Goal: Feedback & Contribution: Submit feedback/report problem

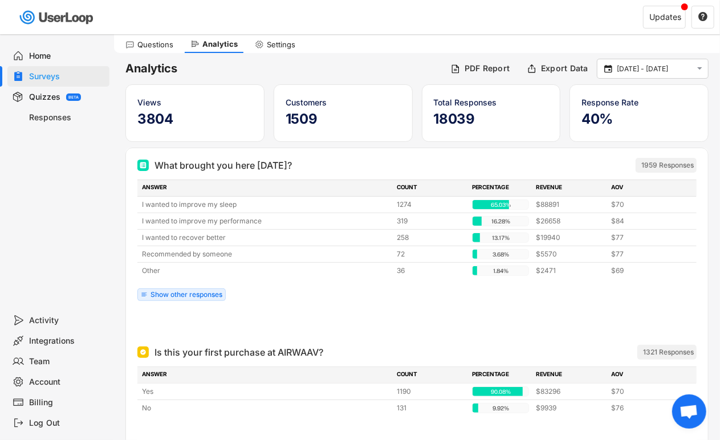
scroll to position [34, 0]
click at [83, 80] on div "Surveys" at bounding box center [67, 76] width 75 height 11
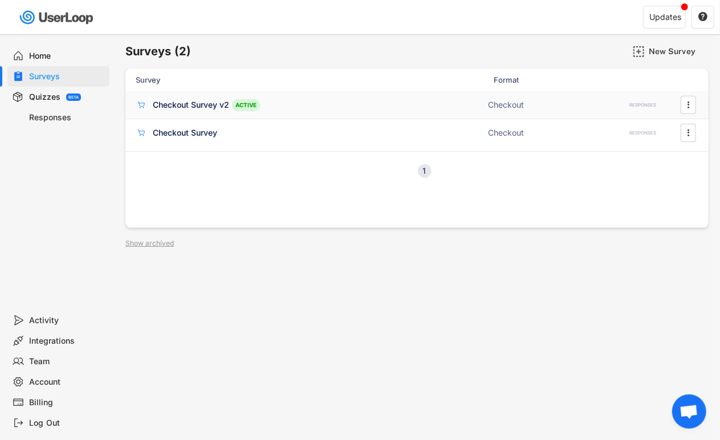
click at [169, 104] on div "Checkout Survey v2" at bounding box center [191, 104] width 76 height 11
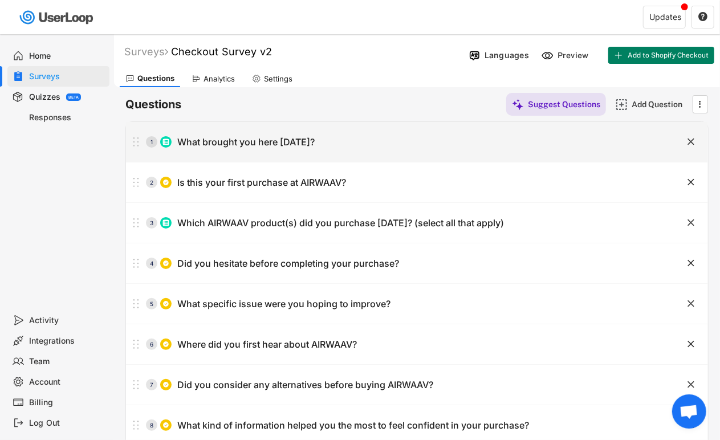
click at [283, 146] on div "What brought you here [DATE]?" at bounding box center [245, 142] width 137 height 12
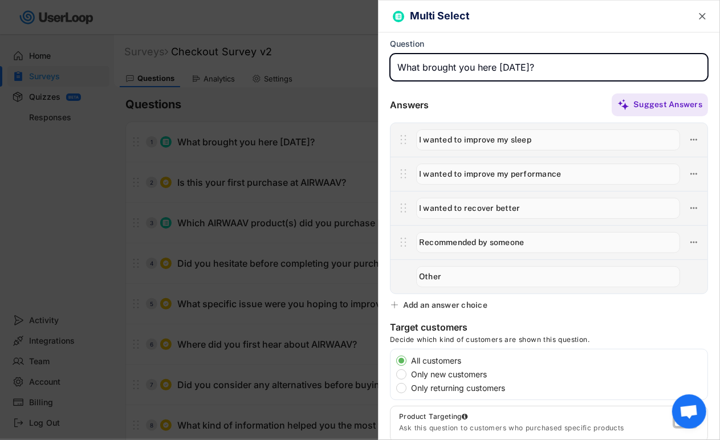
click at [465, 140] on input "input" at bounding box center [548, 139] width 264 height 21
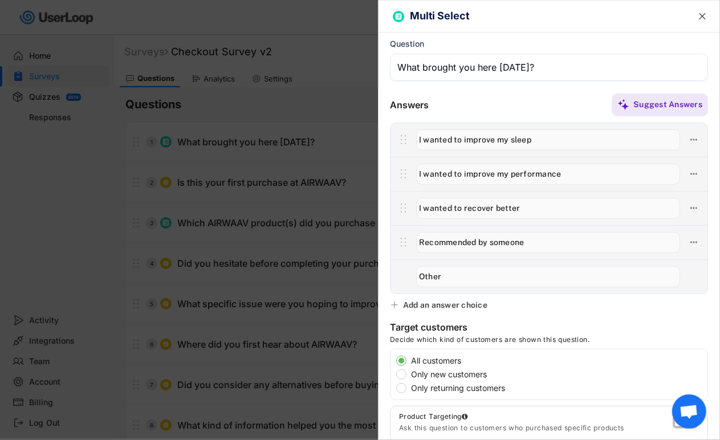
click at [465, 140] on input "input" at bounding box center [548, 139] width 264 height 21
click at [465, 185] on div at bounding box center [547, 174] width 275 height 24
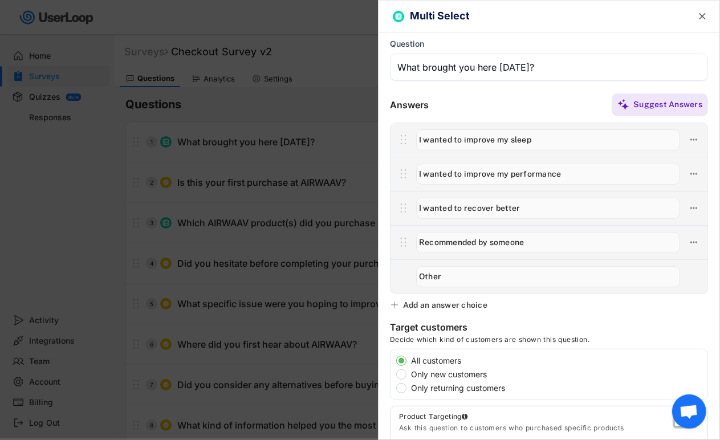
click at [463, 179] on input "input" at bounding box center [548, 174] width 264 height 21
paste input "I wanted to improve my sleep"
click at [458, 164] on input "input" at bounding box center [548, 174] width 264 height 21
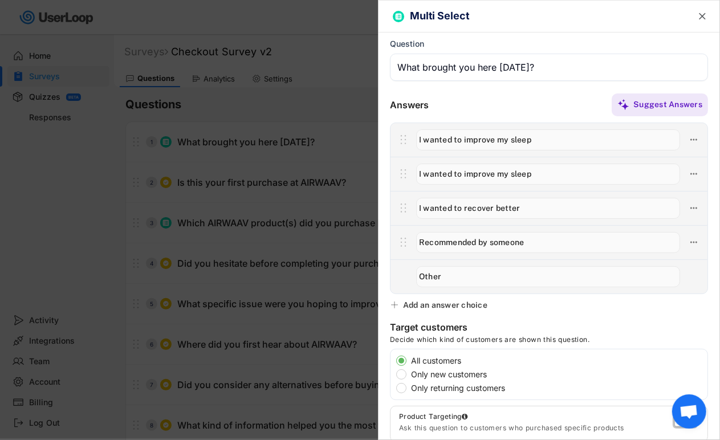
click at [458, 166] on input "input" at bounding box center [548, 174] width 264 height 21
click at [459, 166] on input "input" at bounding box center [548, 174] width 264 height 21
click at [504, 171] on input "input" at bounding box center [548, 174] width 264 height 21
click at [505, 172] on input "input" at bounding box center [548, 174] width 264 height 21
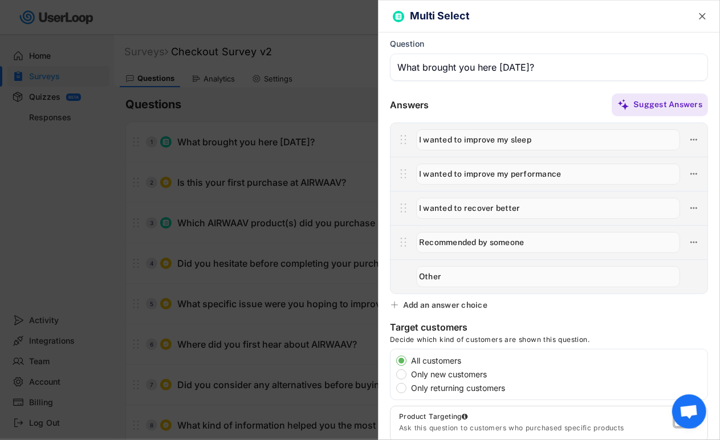
type input "I wanted to improve my performance"
click at [522, 203] on input "input" at bounding box center [548, 208] width 264 height 21
click at [504, 244] on input "input" at bounding box center [548, 242] width 264 height 21
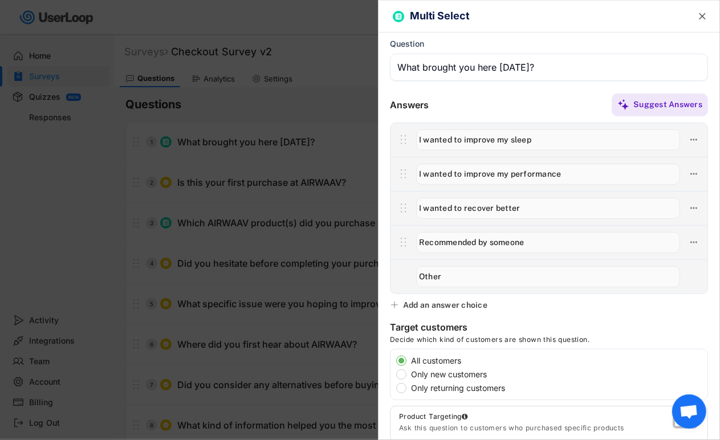
click at [504, 244] on input "input" at bounding box center [548, 242] width 264 height 21
click at [333, 192] on div at bounding box center [360, 220] width 720 height 440
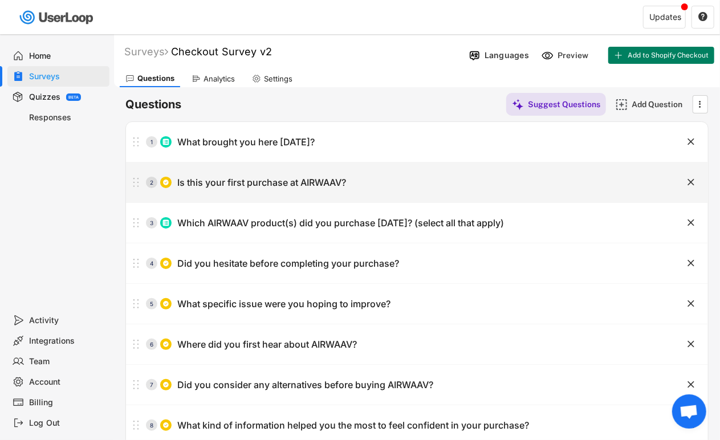
click at [326, 189] on div "2 Is this your first purchase at AIRWAAV?" at bounding box center [388, 182] width 525 height 23
type input "Is this your first purchase at AIRWAAV?"
type input "Yes"
type input "No"
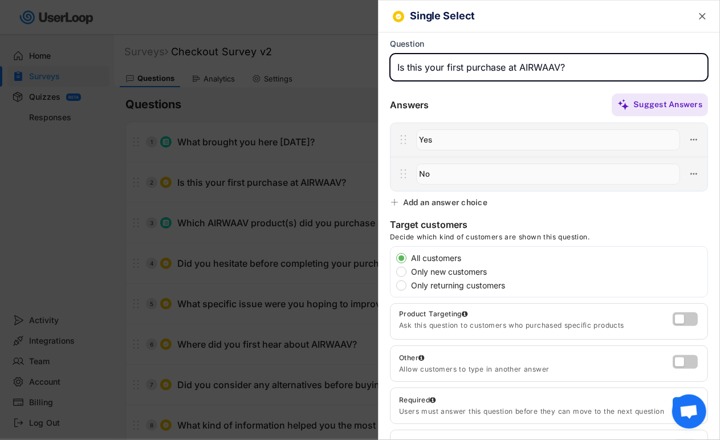
click at [455, 66] on input "input" at bounding box center [549, 67] width 318 height 27
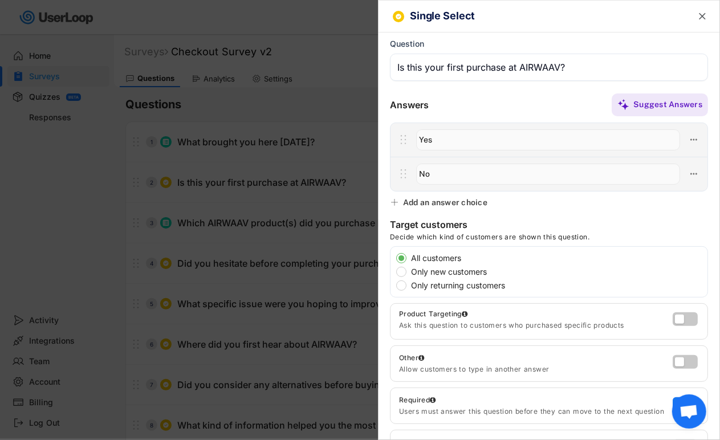
click at [308, 264] on div at bounding box center [360, 220] width 720 height 440
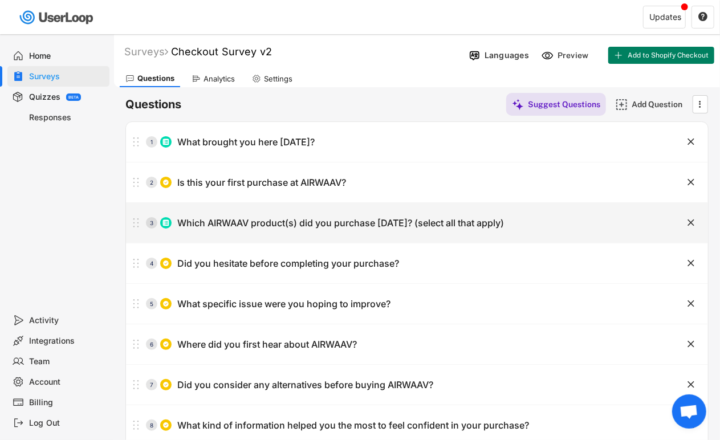
click at [271, 232] on div "3 Which AIRWAAV product(s) did you purchase [DATE]? (select all that apply)" at bounding box center [388, 222] width 525 height 23
type input "Which AIRWAAV product(s) did you purchase [DATE]? (select all that apply)"
type input "Recovery Mouthpiece"
type input "Performance Mouthpieces"
type input "Nasal Strips"
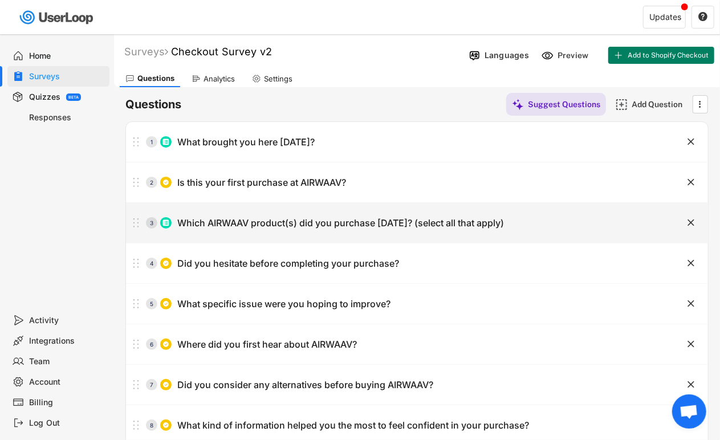
type input "Apparel"
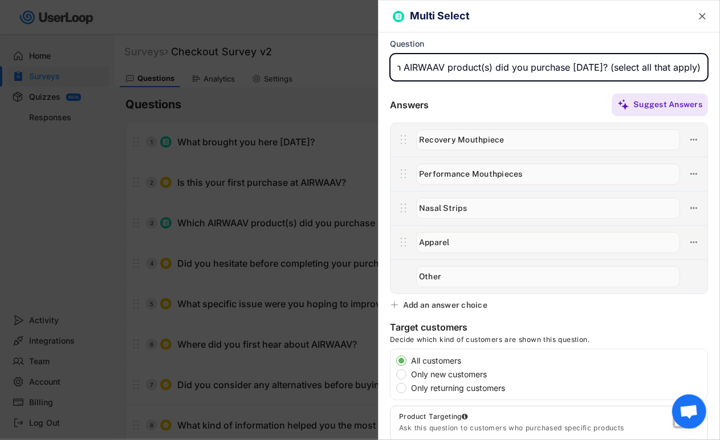
click at [450, 61] on input "input" at bounding box center [549, 67] width 318 height 27
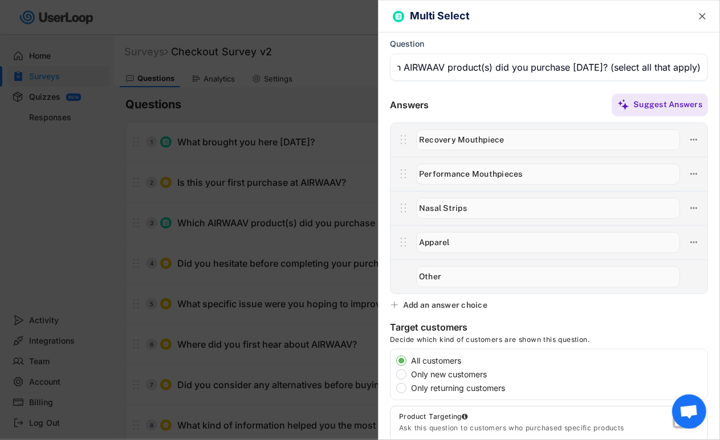
scroll to position [0, 0]
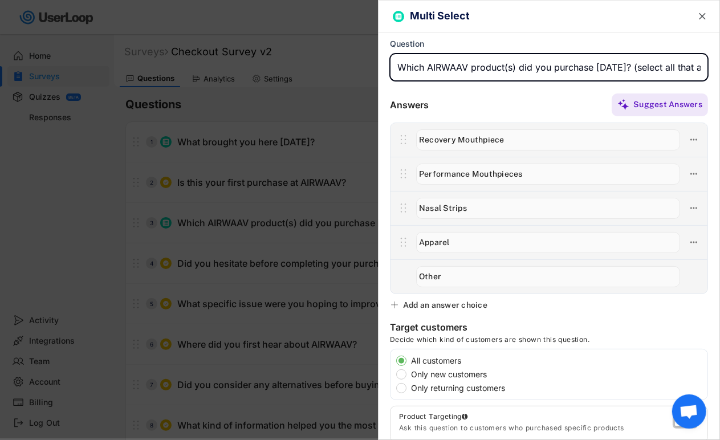
click at [515, 145] on input "input" at bounding box center [548, 139] width 264 height 21
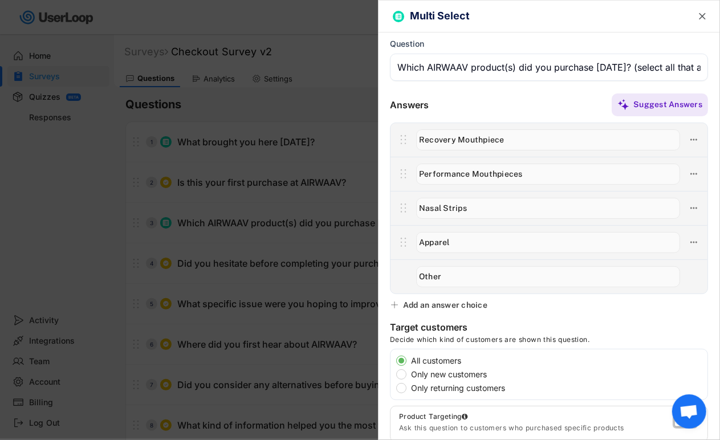
click at [515, 145] on input "input" at bounding box center [548, 139] width 264 height 21
click at [483, 168] on input "input" at bounding box center [548, 174] width 264 height 21
click at [482, 168] on input "input" at bounding box center [548, 174] width 264 height 21
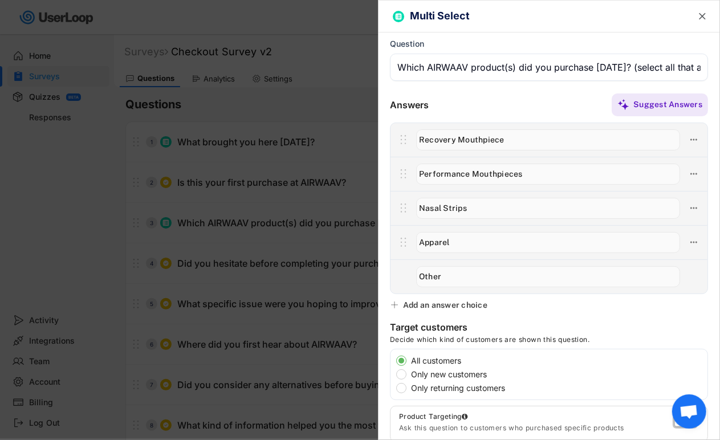
drag, startPoint x: 482, startPoint y: 168, endPoint x: 474, endPoint y: 171, distance: 8.5
click at [474, 171] on input "input" at bounding box center [548, 174] width 264 height 21
paste input "Recovery Mouthpiece"
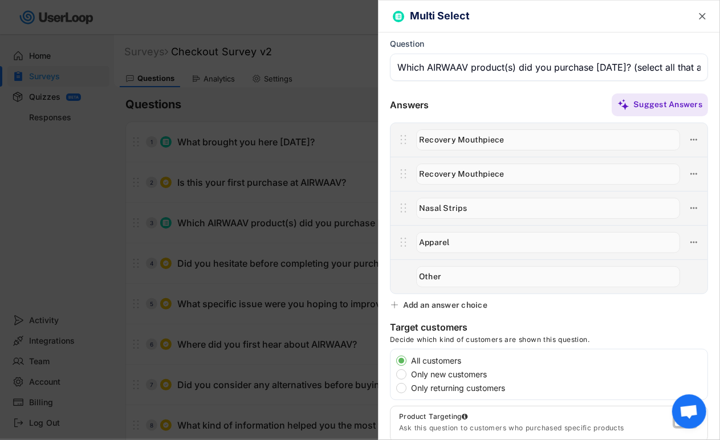
type input "Performance Mouthpieces"
click at [489, 215] on input "input" at bounding box center [548, 208] width 264 height 21
click at [468, 247] on input "input" at bounding box center [548, 242] width 264 height 21
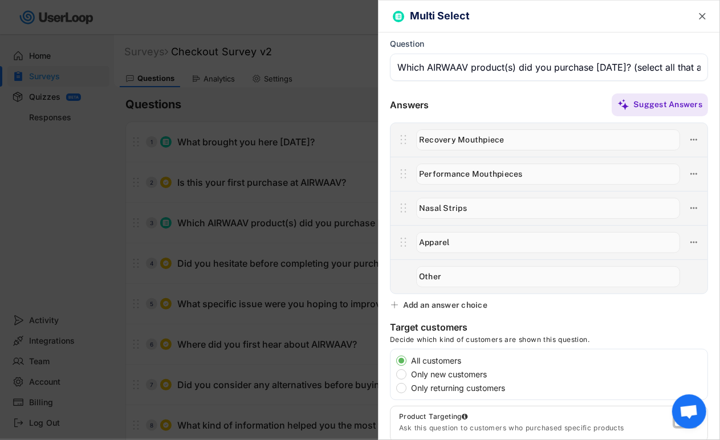
click at [468, 247] on input "input" at bounding box center [548, 242] width 264 height 21
click at [308, 122] on div at bounding box center [360, 220] width 720 height 440
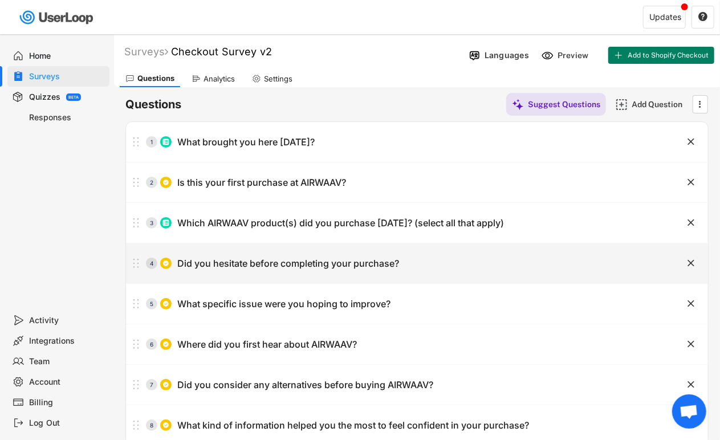
click at [325, 264] on div "Did you hesitate before completing your purchase?" at bounding box center [288, 264] width 222 height 12
type input "Did you hesitate before completing your purchase?"
type input "Yes"
type input "No"
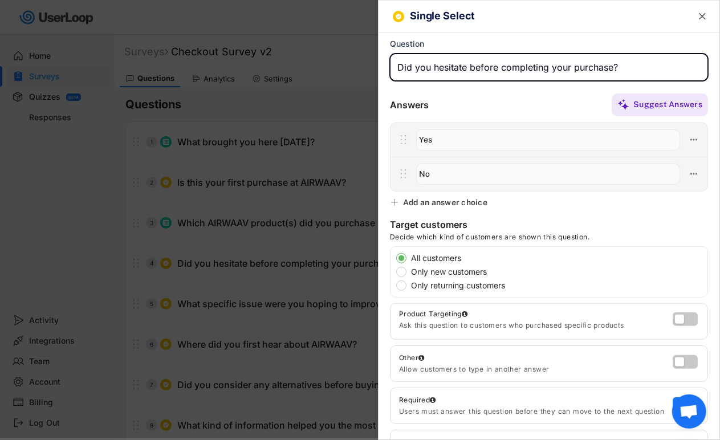
click at [455, 71] on input "input" at bounding box center [549, 67] width 318 height 27
click at [341, 171] on div at bounding box center [360, 220] width 720 height 440
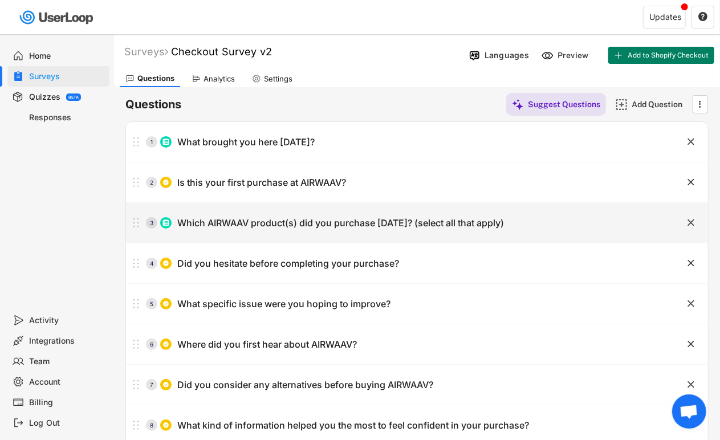
click at [328, 229] on div "3 Which AIRWAAV product(s) did you purchase [DATE]? (select all that apply)" at bounding box center [388, 222] width 525 height 23
type input "Which AIRWAAV product(s) did you purchase [DATE]? (select all that apply)"
type input "Recovery Mouthpiece"
type input "Performance Mouthpieces"
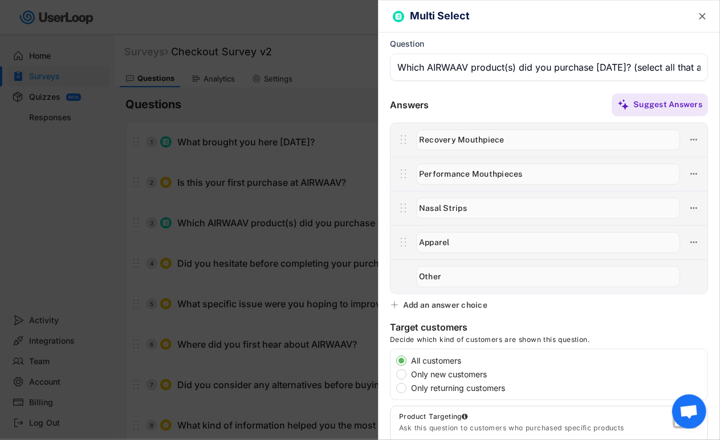
click at [287, 275] on div at bounding box center [360, 220] width 720 height 440
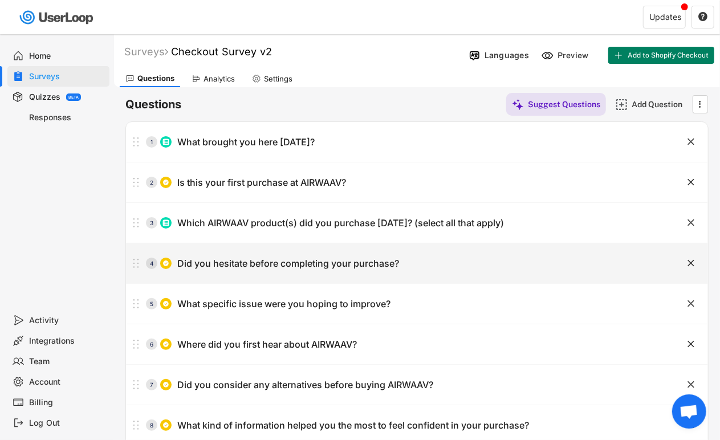
click at [285, 271] on div "4 Did you hesitate before completing your purchase?" at bounding box center [388, 263] width 525 height 23
type input "Did you hesitate before completing your purchase?"
type input "Yes"
type input "No"
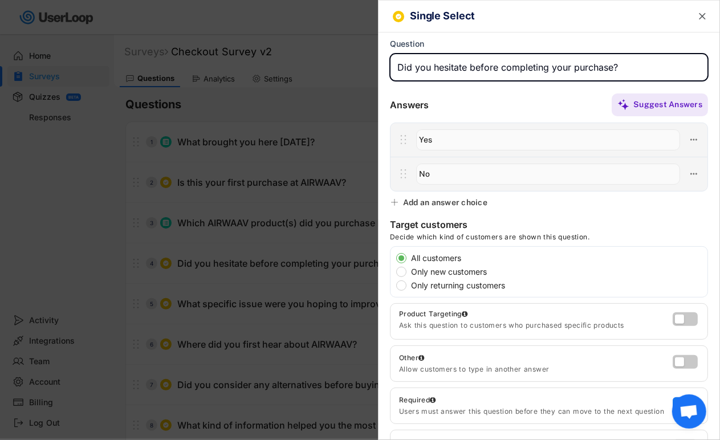
click at [285, 276] on div at bounding box center [360, 220] width 720 height 440
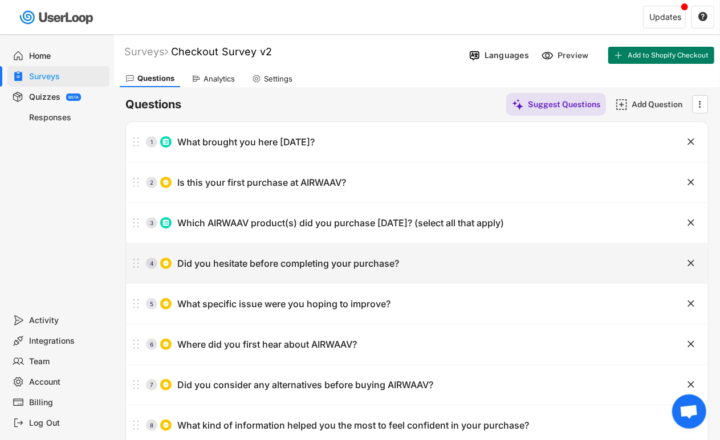
click at [322, 271] on div "4 Did you hesitate before completing your purchase?" at bounding box center [388, 263] width 525 height 23
type input "Did you hesitate before completing your purchase?"
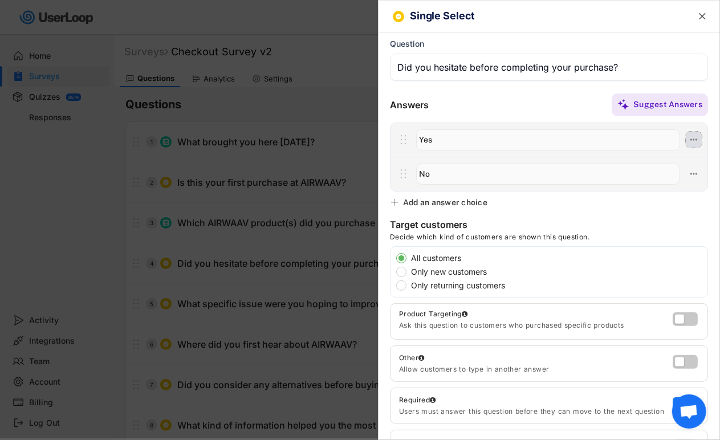
click at [690, 140] on use at bounding box center [693, 140] width 7 height 2
click at [313, 260] on div at bounding box center [360, 220] width 720 height 440
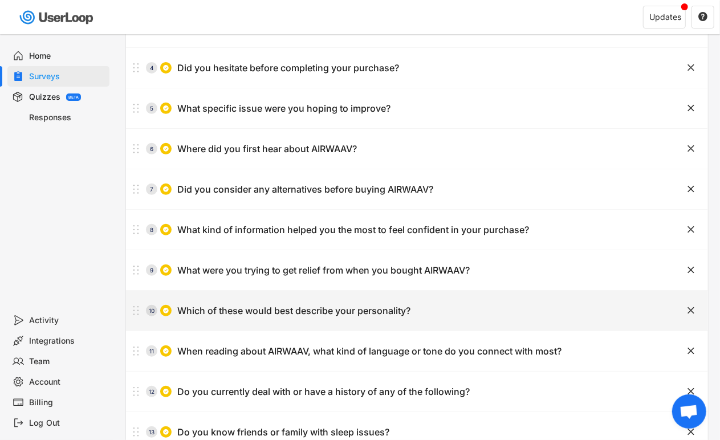
scroll to position [190, 0]
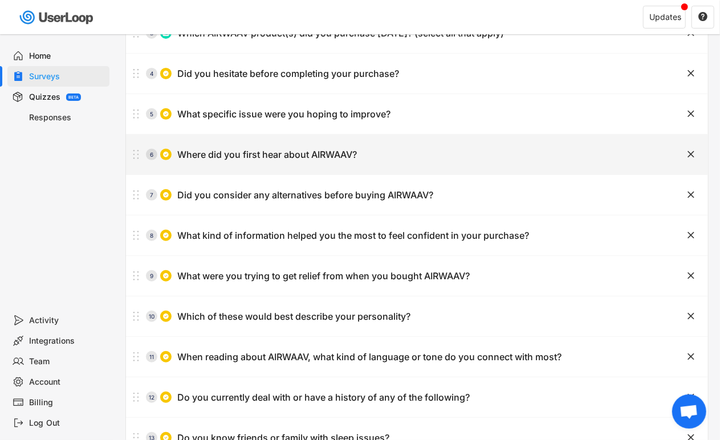
click at [344, 161] on div "6 Where did you first hear about AIRWAAV?" at bounding box center [388, 154] width 525 height 23
type input "Where did you first hear about AIRWAAV?"
type input "Facebook"
type input "Instagram"
type input "Tiktok"
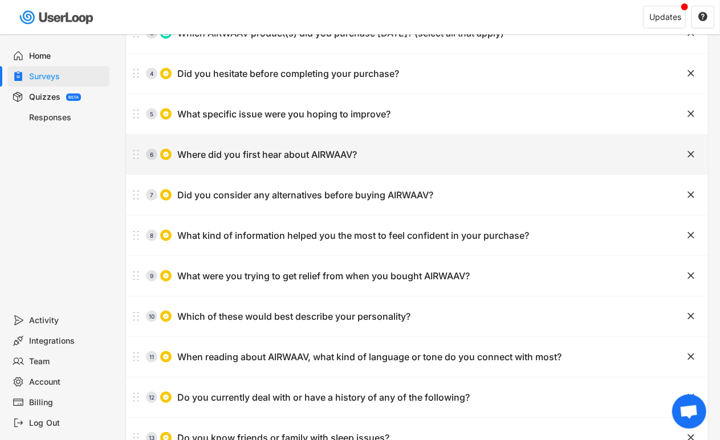
type input "Twitter/X"
type input "Google/Search"
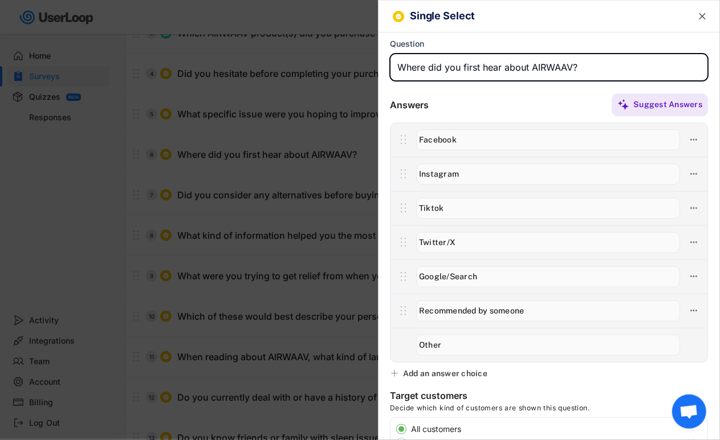
click at [344, 161] on div at bounding box center [360, 220] width 720 height 440
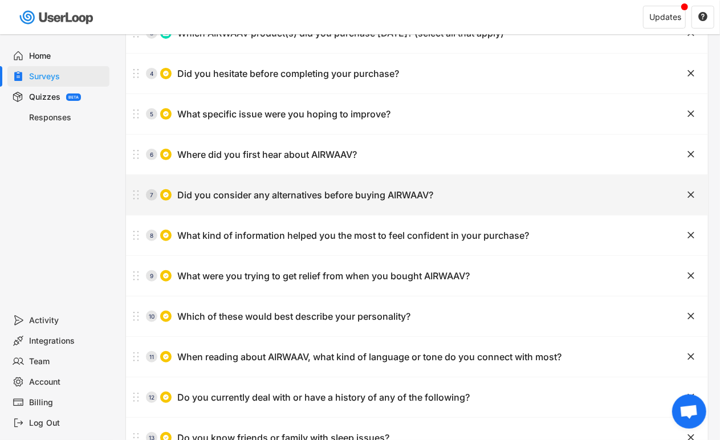
click at [342, 194] on div "Did you consider any alternatives before buying AIRWAAV?" at bounding box center [305, 195] width 256 height 12
type input "Did you consider any alternatives before buying AIRWAAV?"
type input "Yes - other mouthpieces"
type input "Yes - supplements or pills"
type input "Yes - breathing/sleeping apps"
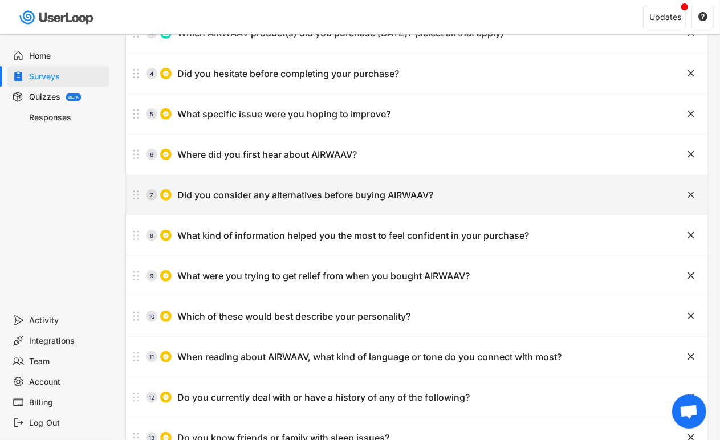
type input "No - AIRWAAV was my first option"
type input "Other"
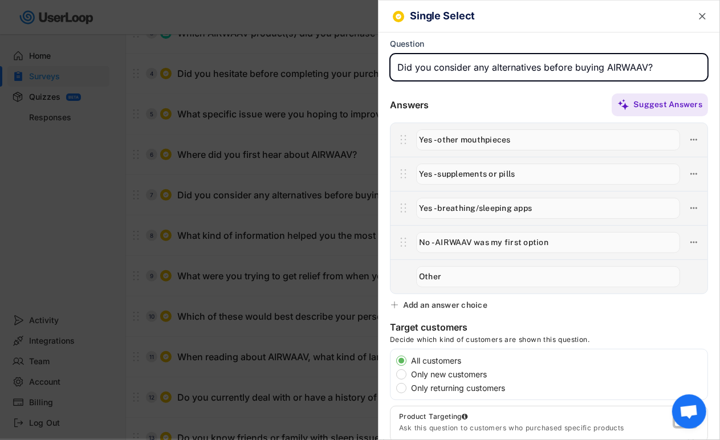
click at [493, 71] on input "input" at bounding box center [549, 67] width 318 height 27
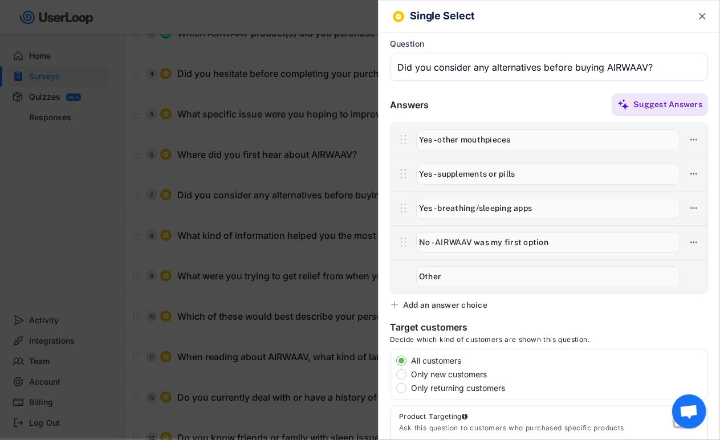
click at [316, 213] on div at bounding box center [360, 220] width 720 height 440
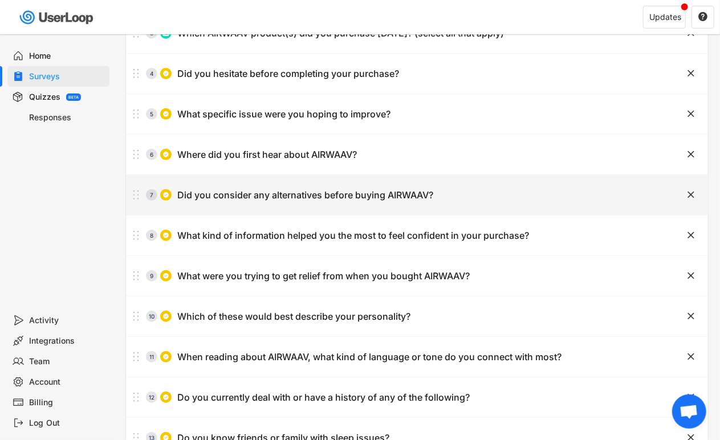
click at [344, 185] on div "7 Did you consider any alternatives before buying AIRWAAV?" at bounding box center [388, 194] width 525 height 23
type input "Did you consider any alternatives before buying AIRWAAV?"
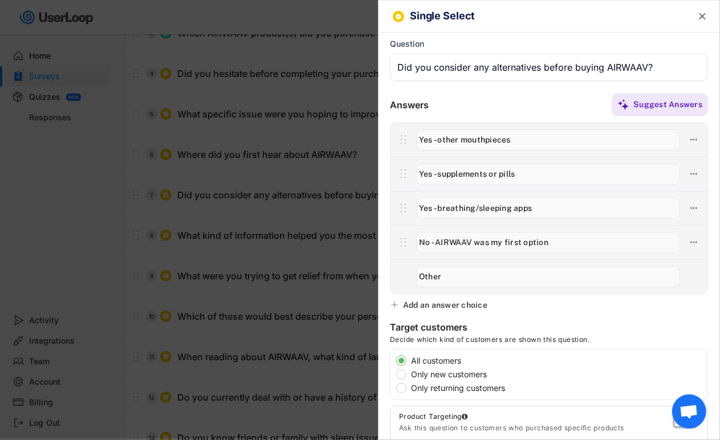
click at [343, 190] on div at bounding box center [360, 220] width 720 height 440
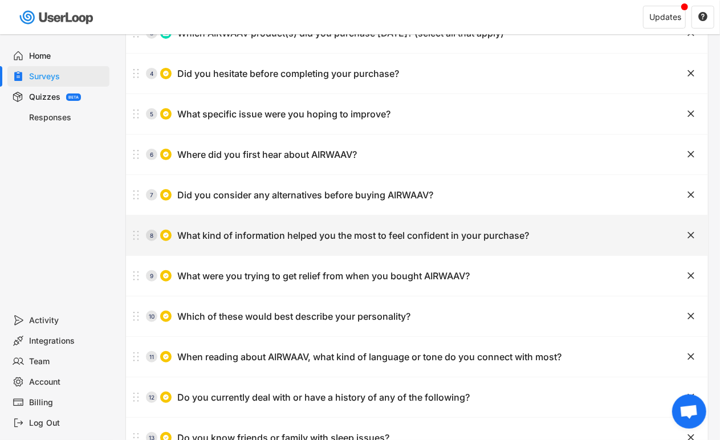
click at [345, 235] on div "What kind of information helped you the most to feel confident in your purchase?" at bounding box center [353, 236] width 352 height 12
type input "What kind of information helped you the most to feel confident in your purchase?"
type input "Videos or images showing the product in use"
type input "Customer testimonials"
type input "Scientific or technical explanations"
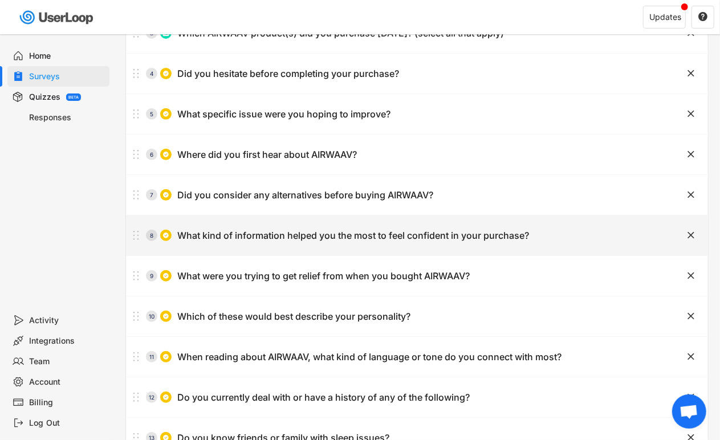
type input "Reviews or social media comments"
type input "Recommendations from someone I know"
type input "Other"
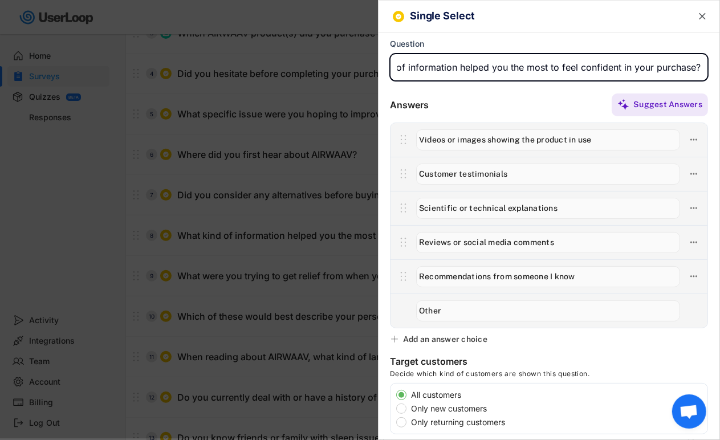
click at [504, 74] on input "input" at bounding box center [549, 67] width 318 height 27
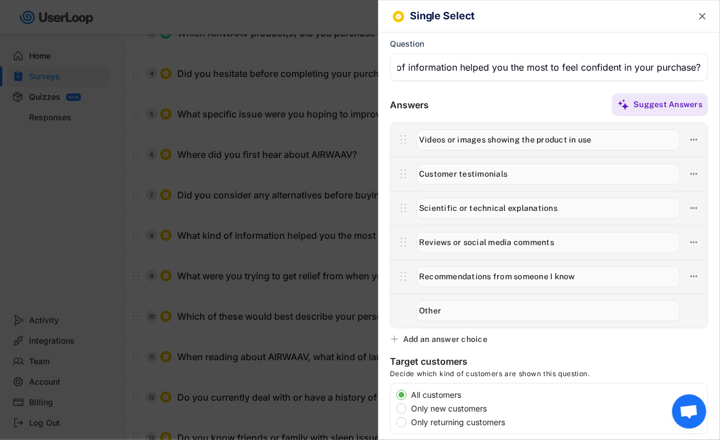
scroll to position [0, 0]
click at [436, 145] on input "input" at bounding box center [548, 139] width 264 height 21
click at [431, 168] on input "input" at bounding box center [548, 174] width 264 height 21
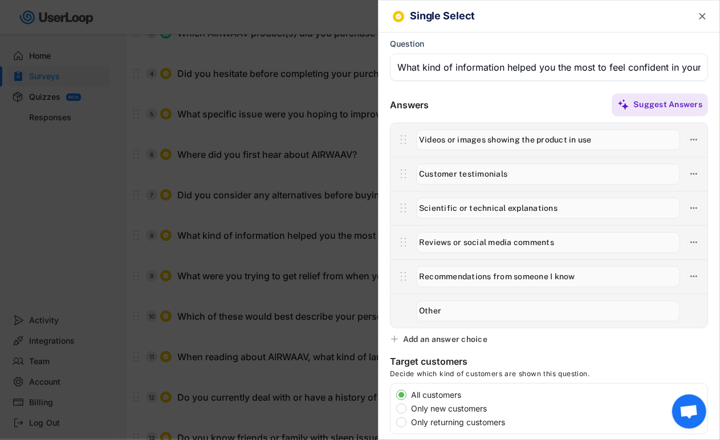
click at [431, 168] on input "input" at bounding box center [548, 174] width 264 height 21
click at [504, 207] on input "input" at bounding box center [548, 208] width 264 height 21
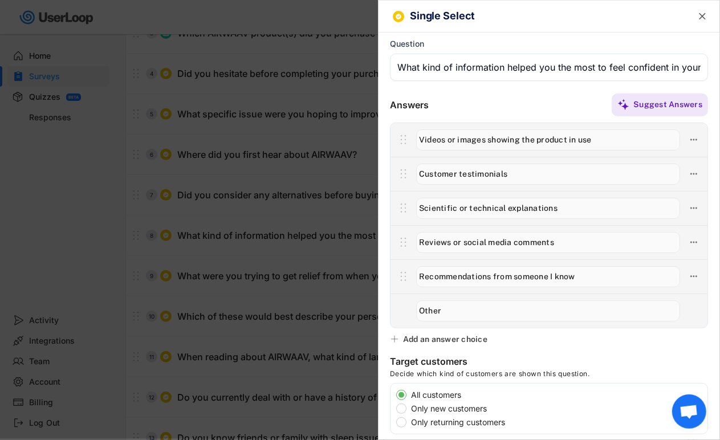
click at [446, 252] on input "input" at bounding box center [548, 242] width 264 height 21
click at [446, 248] on input "input" at bounding box center [548, 242] width 264 height 21
click at [477, 272] on input "input" at bounding box center [548, 276] width 264 height 21
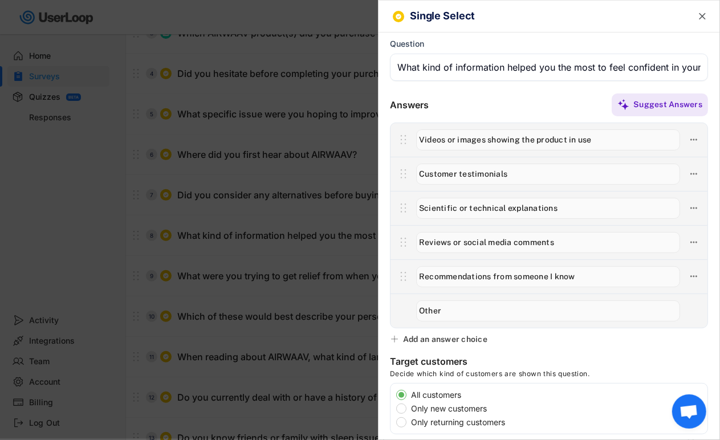
click at [477, 273] on input "input" at bounding box center [548, 276] width 264 height 21
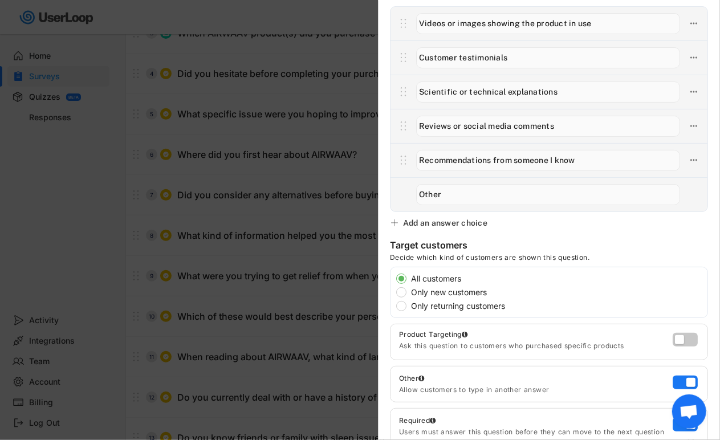
scroll to position [126, 0]
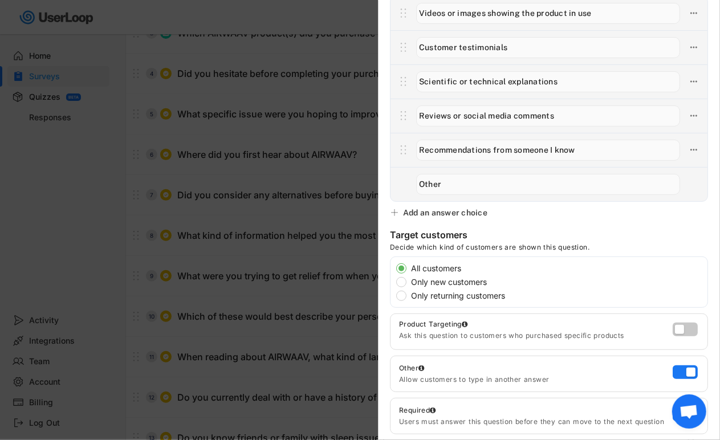
click at [291, 266] on div at bounding box center [360, 220] width 720 height 440
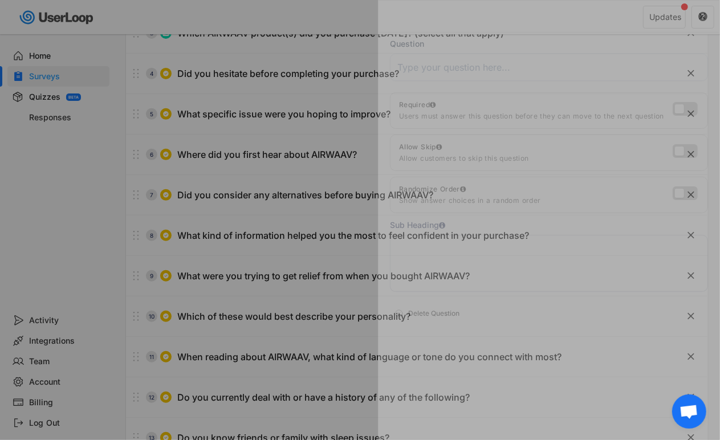
scroll to position [0, 0]
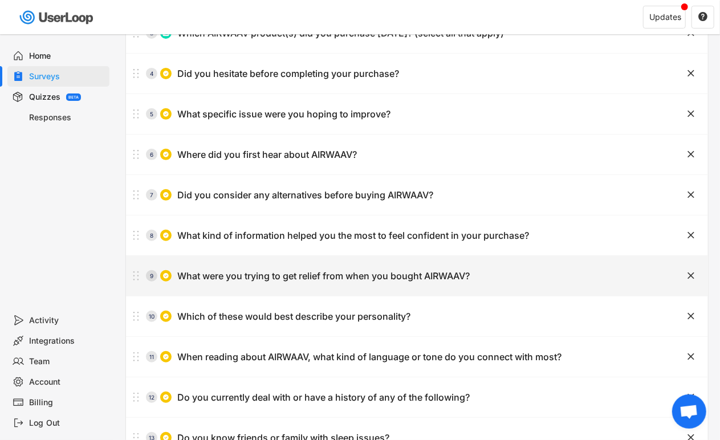
click at [300, 283] on div "9 What were you trying to get relief from when you bought AIRWAAV?" at bounding box center [388, 275] width 525 height 23
type input "What were you trying to get relief from when you bought AIRWAAV?"
type input "Stress / anxiety"
type input "Pain / discomfort"
type input "Frustration / helplessness"
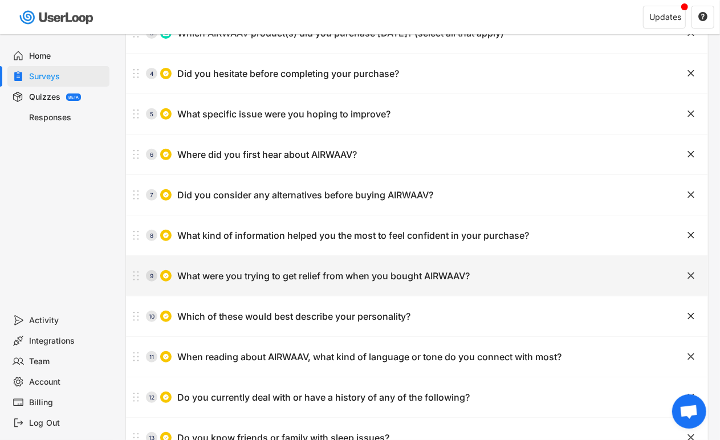
type input "None of the above"
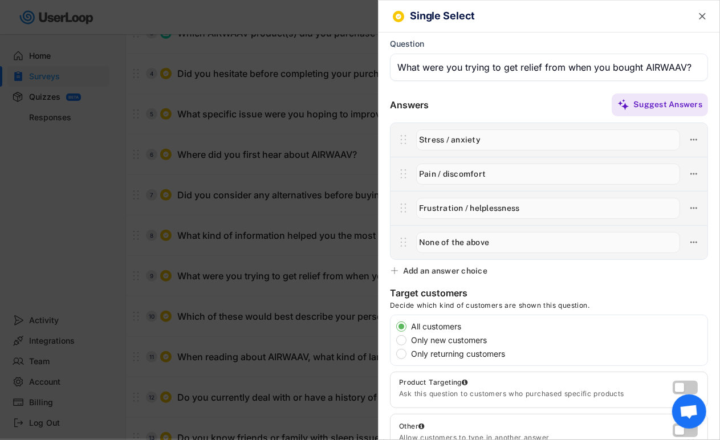
click at [299, 301] on div at bounding box center [360, 220] width 720 height 440
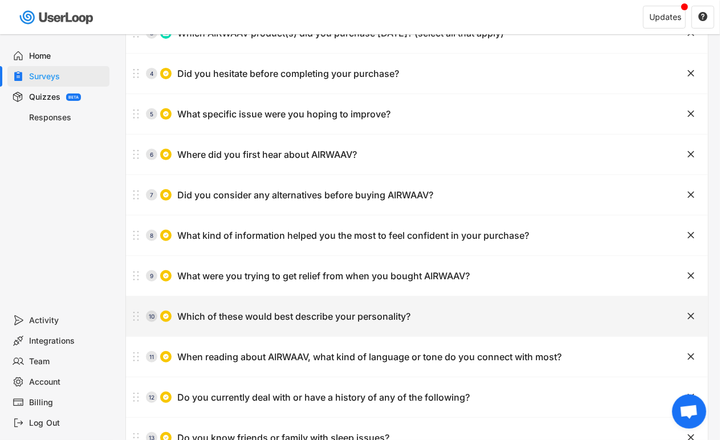
click at [299, 315] on div "Which of these would best describe your personality?" at bounding box center [293, 317] width 233 height 12
type input "Which of these would best describe your personality?"
type input "Analytical and skeptical - I want to know how things work"
type input "Open-minded and curious - I like trying new things"
type input "Habitual - I stick to routines that work"
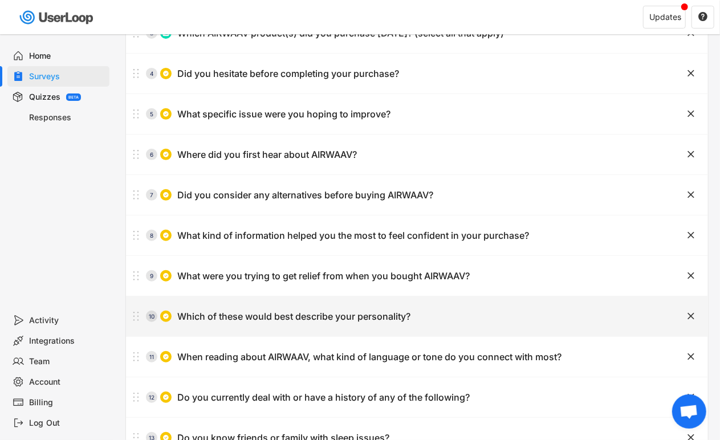
type input "Competitive - I’m always looking to improve"
type input "Cautious - I need reassurance before committing"
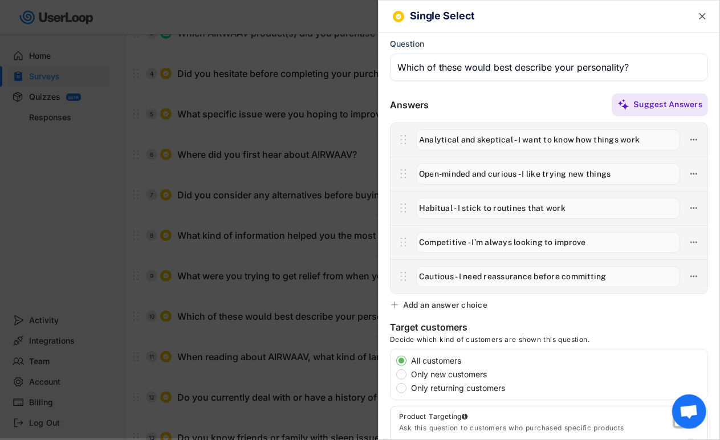
click at [298, 315] on div at bounding box center [360, 220] width 720 height 440
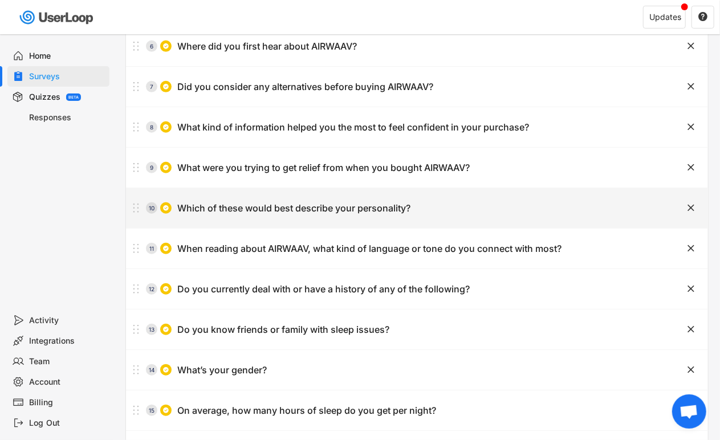
scroll to position [316, 0]
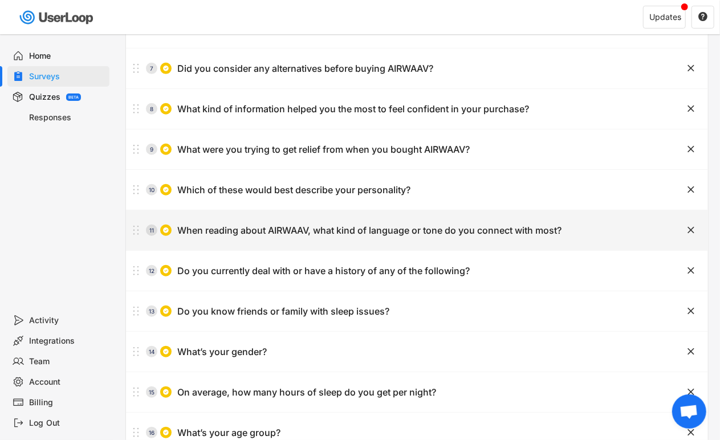
click at [309, 243] on div "11 When reading about AIRWAAV, what kind of language or tone do you connect wit…" at bounding box center [417, 230] width 582 height 40
type input "When reading about AIRWAAV, what kind of language or tone do you connect with m…"
type input "Clear and direct"
type input "Friendly and supportive"
type input "Inspiring and motivational"
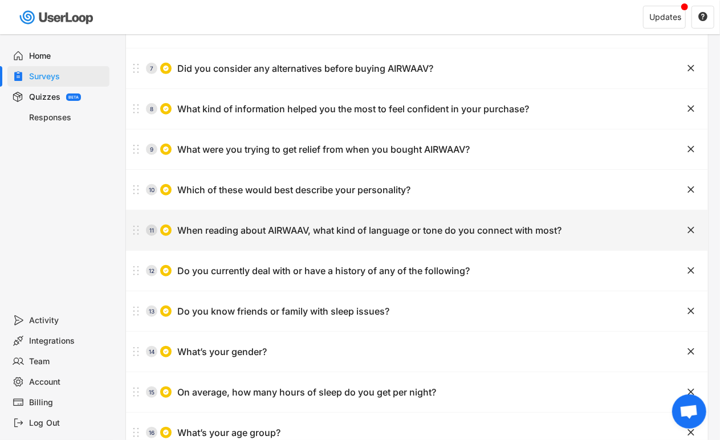
type input "Data-driven, technical, and scientific"
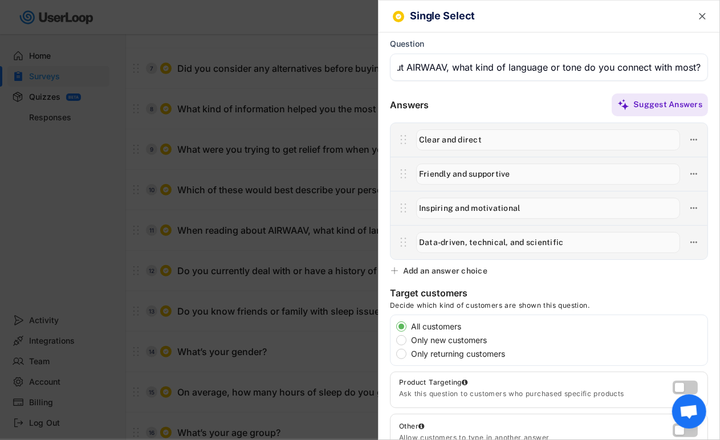
scroll to position [0, 0]
click at [309, 246] on div at bounding box center [360, 220] width 720 height 440
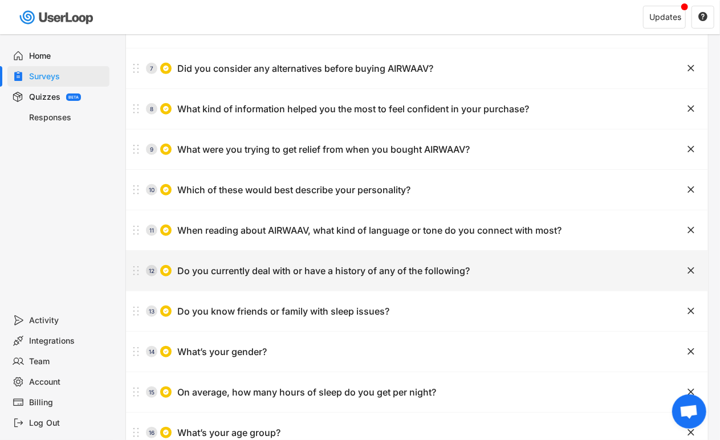
click at [304, 272] on div "Do you currently deal with or have a history of any of the following?" at bounding box center [323, 271] width 292 height 12
type input "Do you currently deal with or have a history of any of the following?"
type input "[MEDICAL_DATA] or sleep-related issues"
type input "Anxiety or high stress levels"
type input "Jaw tension or TMJ"
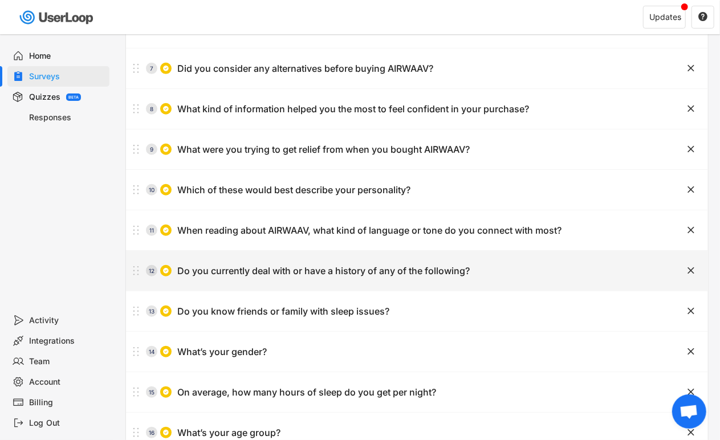
type input "Sinus or [MEDICAL_DATA]"
type input "Fatigue or burnout"
type input "None of the above"
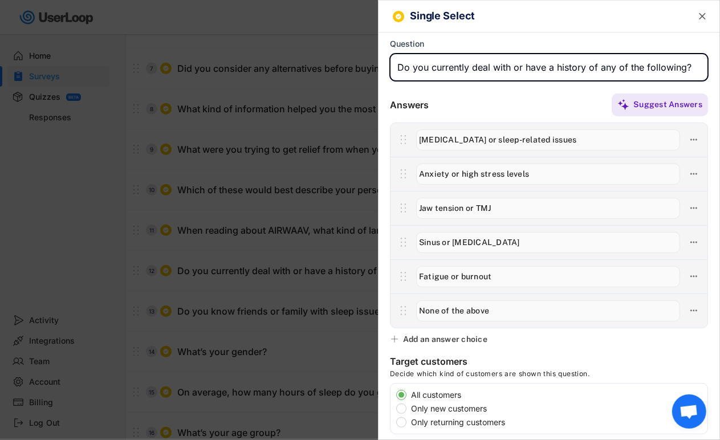
click at [304, 272] on div at bounding box center [360, 220] width 720 height 440
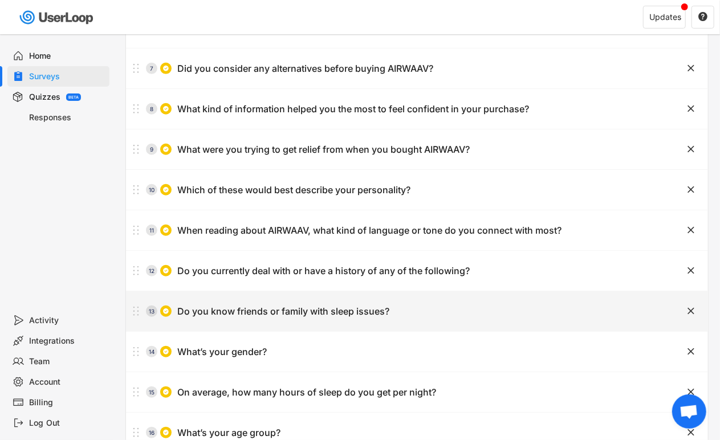
click at [296, 309] on div "Do you know friends or family with sleep issues?" at bounding box center [283, 311] width 212 height 12
type input "Do you know friends or family with sleep issues?"
type input "Yes"
type input "No"
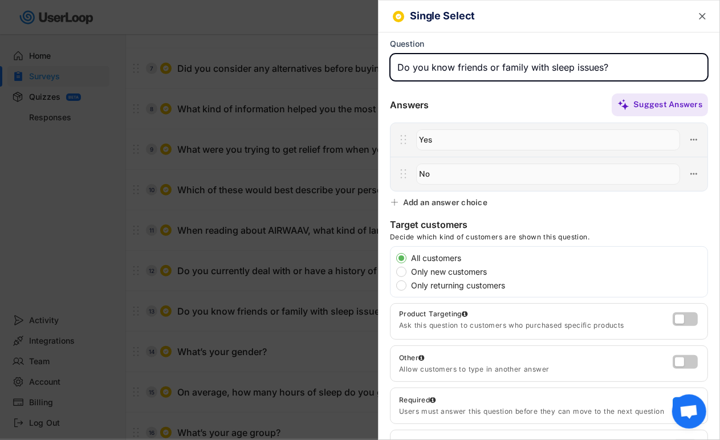
click at [516, 68] on input "input" at bounding box center [549, 67] width 318 height 27
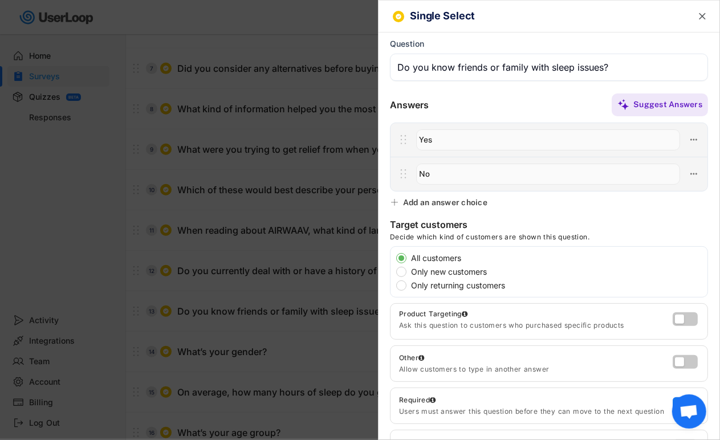
click at [325, 228] on div at bounding box center [360, 220] width 720 height 440
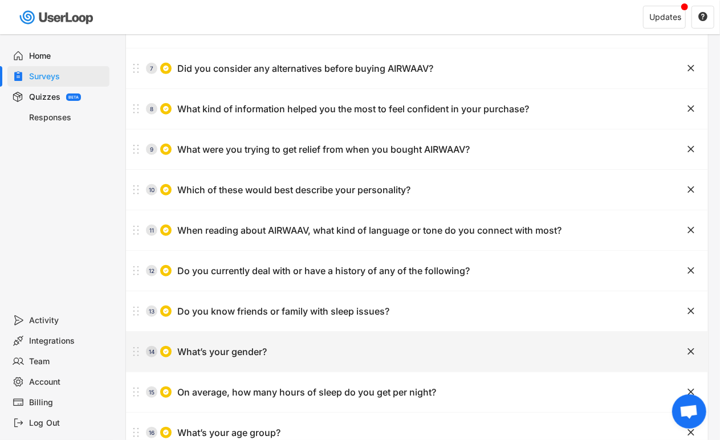
scroll to position [379, 0]
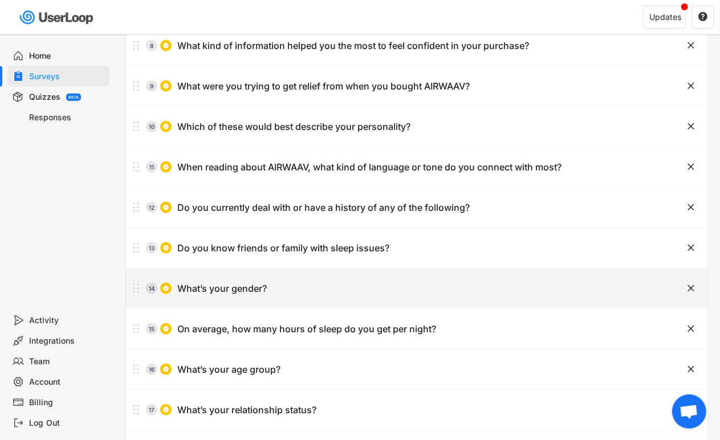
click at [276, 299] on div "14 What’s your gender?" at bounding box center [388, 288] width 525 height 23
type input "What’s your gender?"
type input "[DEMOGRAPHIC_DATA]"
type input "Prefer not to say"
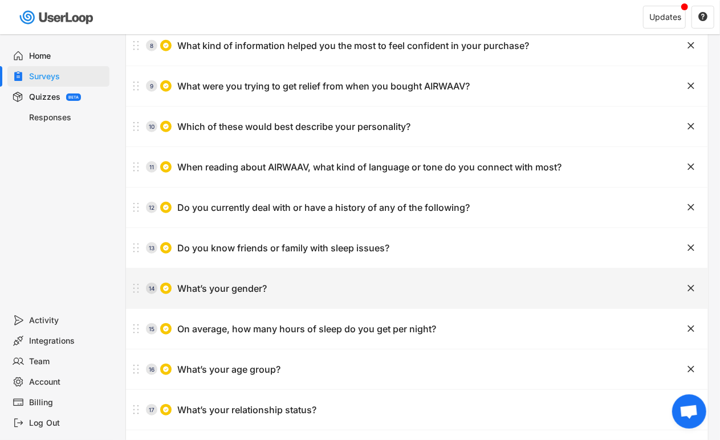
type input "[DEMOGRAPHIC_DATA]"
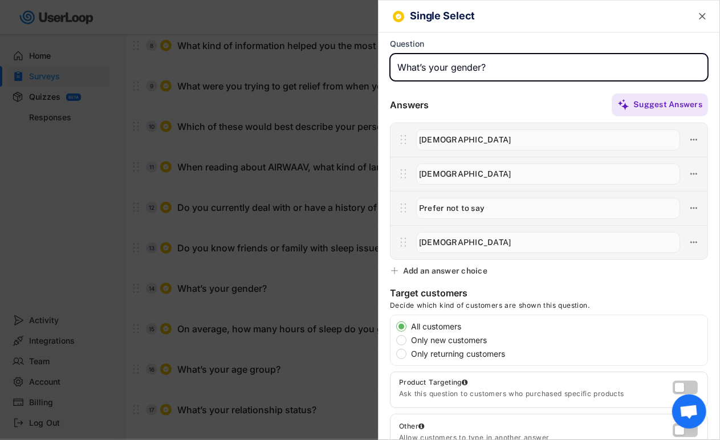
drag, startPoint x: 455, startPoint y: 79, endPoint x: 456, endPoint y: 70, distance: 9.2
click at [455, 74] on input "input" at bounding box center [549, 67] width 318 height 27
click at [456, 69] on input "input" at bounding box center [549, 67] width 318 height 27
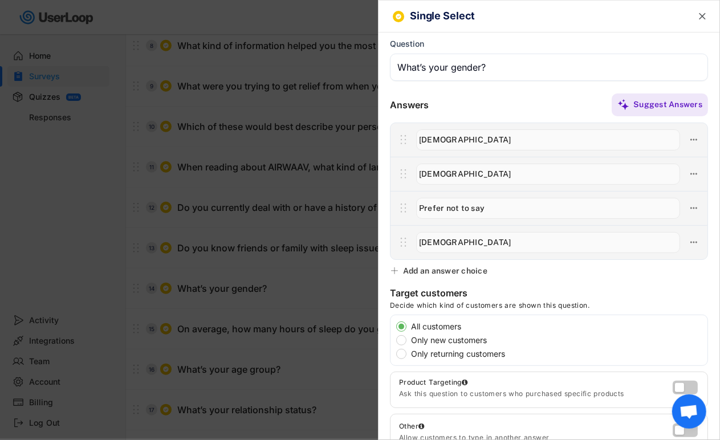
click at [457, 149] on input "input" at bounding box center [548, 139] width 264 height 21
click at [457, 148] on input "input" at bounding box center [548, 139] width 264 height 21
click at [470, 173] on input "input" at bounding box center [548, 174] width 264 height 21
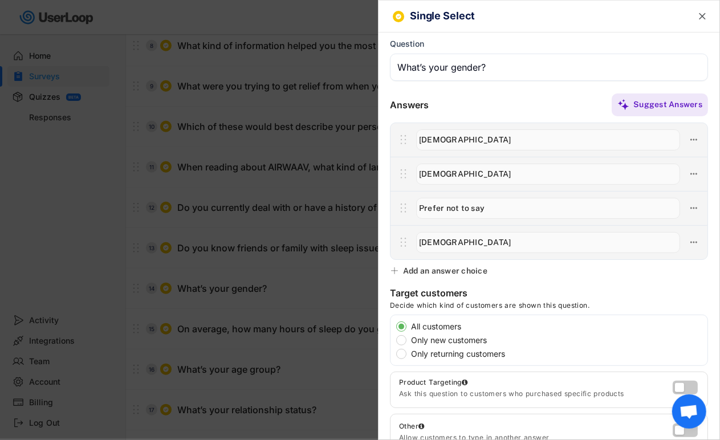
click at [470, 173] on input "input" at bounding box center [548, 174] width 264 height 21
click at [464, 211] on input "input" at bounding box center [548, 208] width 264 height 21
click at [353, 211] on div at bounding box center [360, 220] width 720 height 440
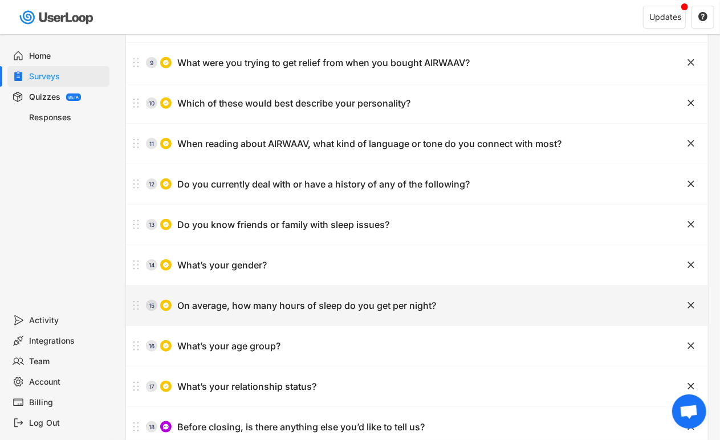
scroll to position [443, 0]
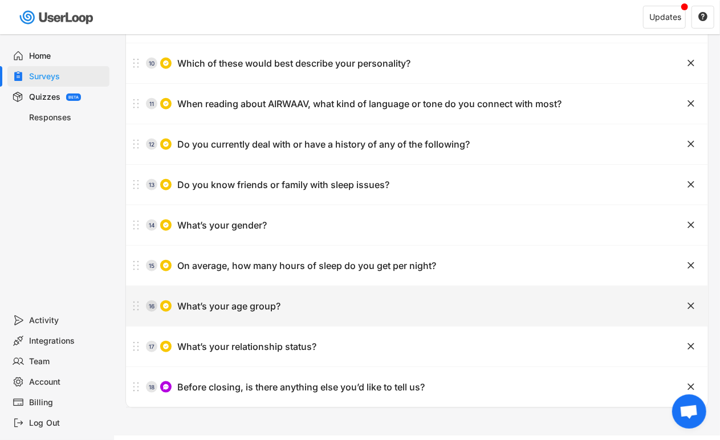
click at [288, 308] on div "16 What’s your age group?" at bounding box center [388, 306] width 525 height 23
type input "What’s your age group?"
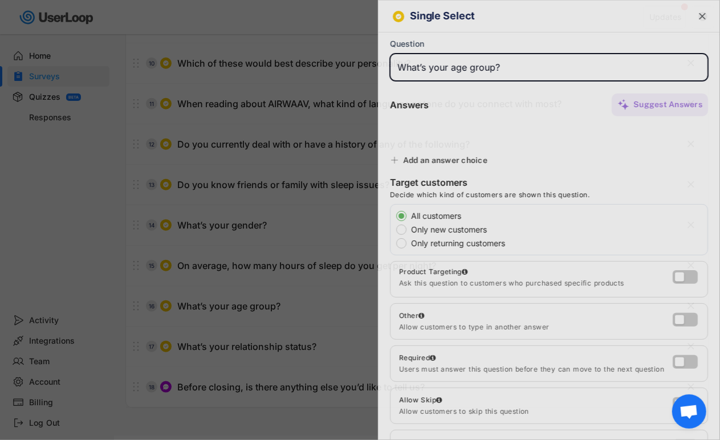
type input "Under 18"
type input "18-24"
type input "25-34"
type input "35-44"
type input "45-54"
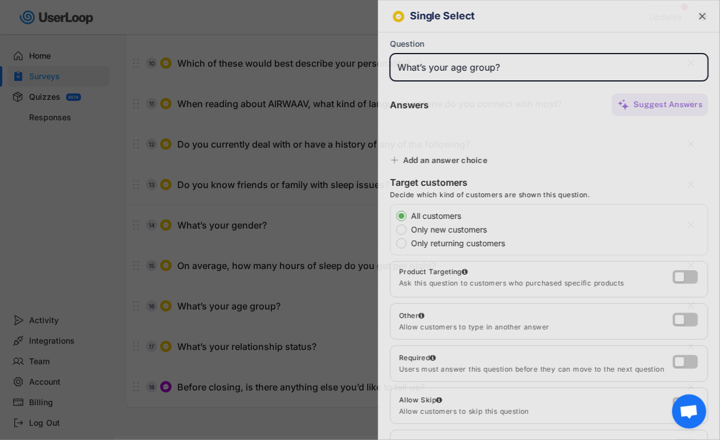
type input "55+"
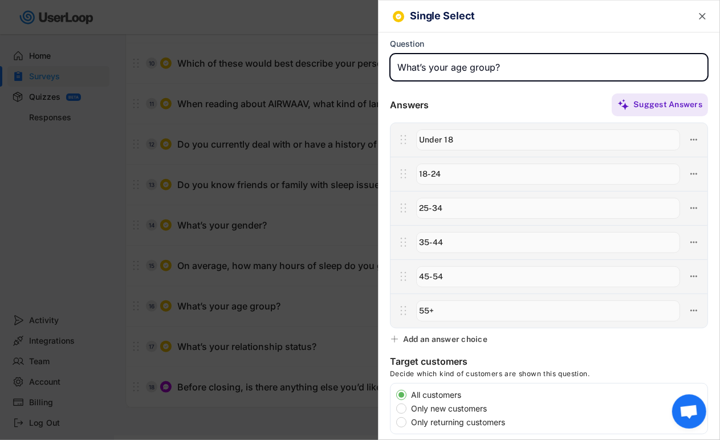
click at [481, 63] on input "input" at bounding box center [549, 67] width 318 height 27
click at [453, 148] on input "input" at bounding box center [548, 139] width 264 height 21
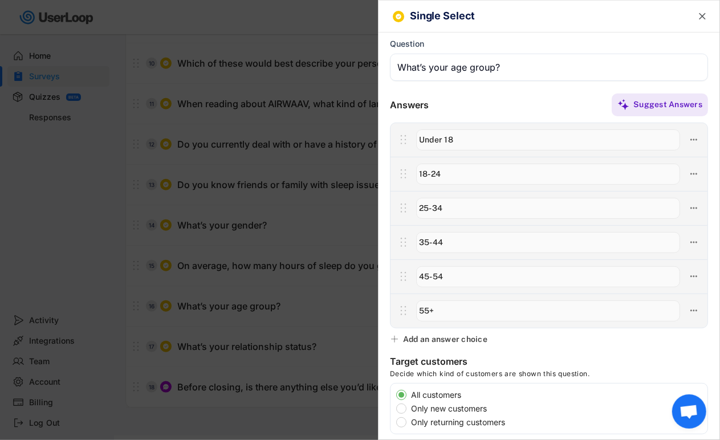
click at [453, 148] on input "input" at bounding box center [548, 139] width 264 height 21
click at [463, 175] on input "input" at bounding box center [548, 174] width 264 height 21
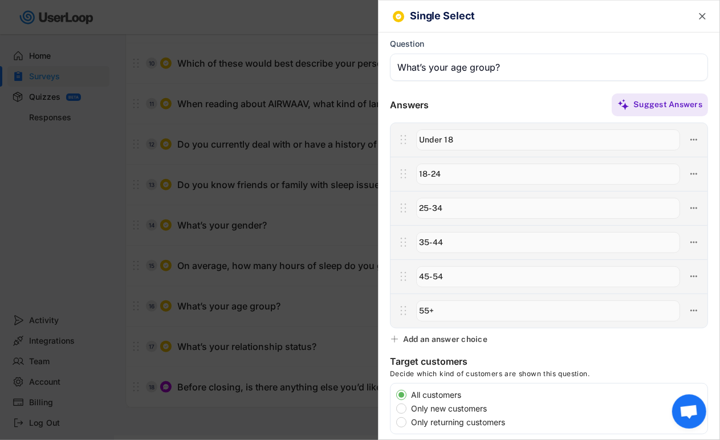
click at [483, 209] on input "input" at bounding box center [548, 208] width 264 height 21
click at [482, 209] on input "input" at bounding box center [548, 208] width 264 height 21
click at [449, 243] on input "input" at bounding box center [548, 242] width 264 height 21
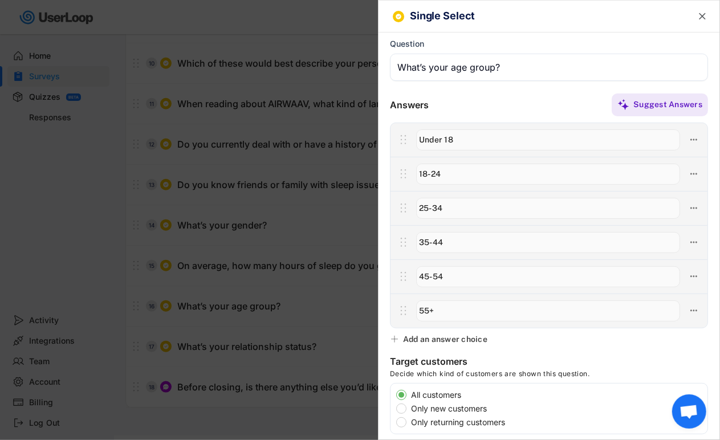
click at [449, 243] on input "input" at bounding box center [548, 242] width 264 height 21
click at [445, 270] on input "input" at bounding box center [548, 276] width 264 height 21
click at [446, 299] on div at bounding box center [547, 311] width 275 height 24
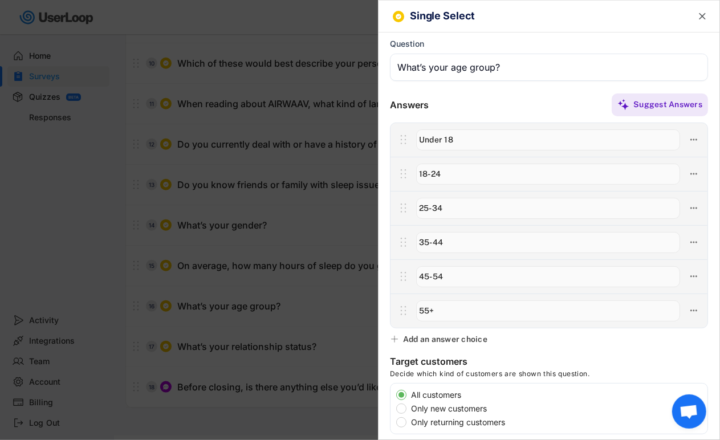
click at [446, 299] on div at bounding box center [547, 311] width 275 height 24
click at [435, 308] on input "input" at bounding box center [548, 310] width 264 height 21
click at [288, 166] on div at bounding box center [360, 220] width 720 height 440
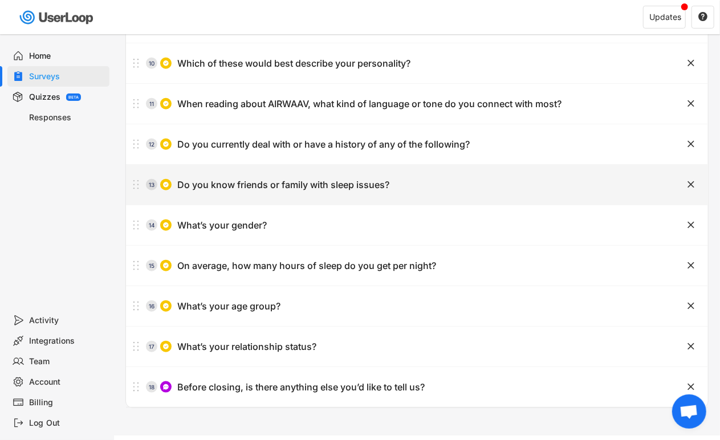
click at [288, 199] on div "13 Do you know friends or family with sleep issues? " at bounding box center [417, 185] width 582 height 40
type input "Do you know friends or family with sleep issues?"
type input "Yes"
type input "No"
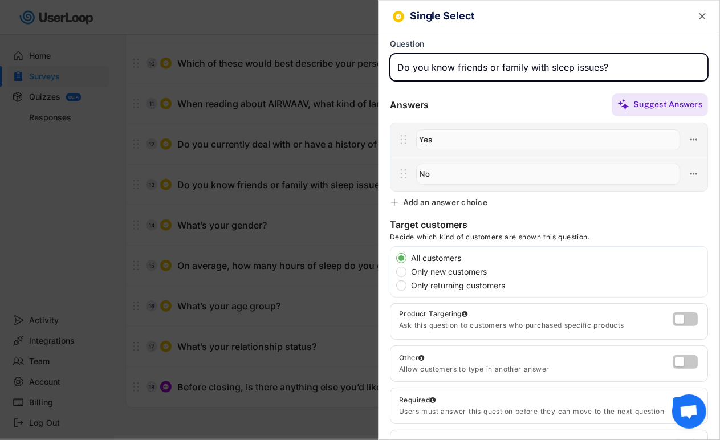
click at [542, 60] on input "input" at bounding box center [549, 67] width 318 height 27
click at [289, 288] on div at bounding box center [360, 220] width 720 height 440
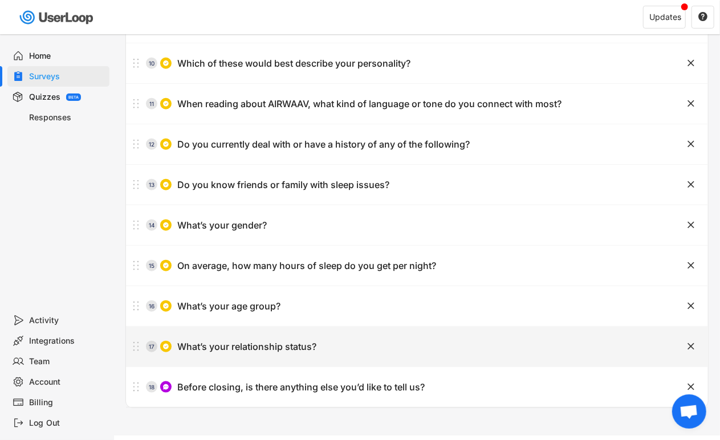
click at [288, 339] on div "17 What’s your relationship status?" at bounding box center [388, 346] width 525 height 23
type input "What’s your relationship status?"
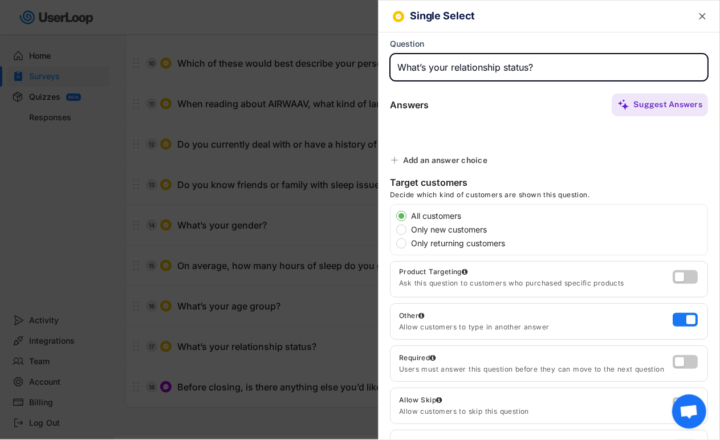
type input "Married or living with a partner"
type input "Single"
type input "Other"
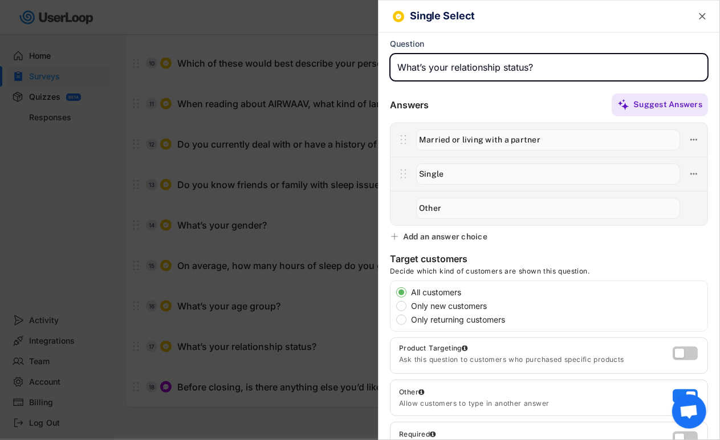
click at [497, 66] on input "input" at bounding box center [549, 67] width 318 height 27
click at [451, 141] on input "input" at bounding box center [548, 139] width 264 height 21
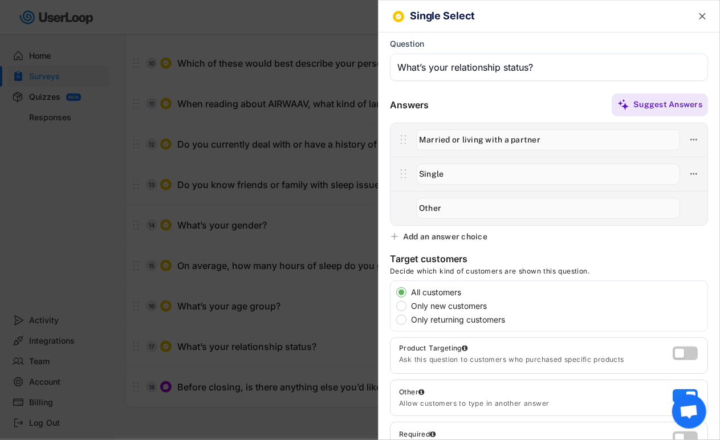
click at [451, 141] on input "input" at bounding box center [548, 139] width 264 height 21
click at [431, 172] on input "input" at bounding box center [548, 174] width 264 height 21
click at [431, 198] on input "input" at bounding box center [548, 208] width 264 height 21
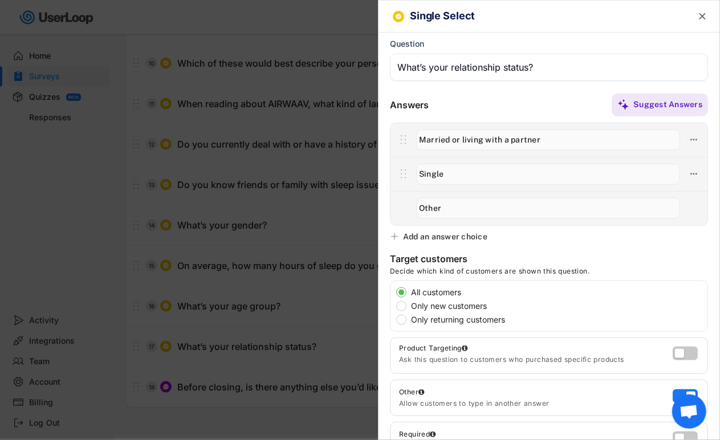
click at [431, 198] on input "input" at bounding box center [548, 208] width 264 height 21
click at [277, 181] on div at bounding box center [360, 220] width 720 height 440
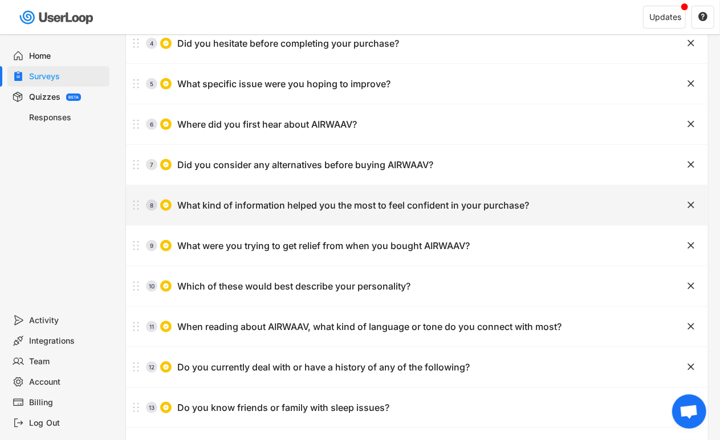
scroll to position [157, 0]
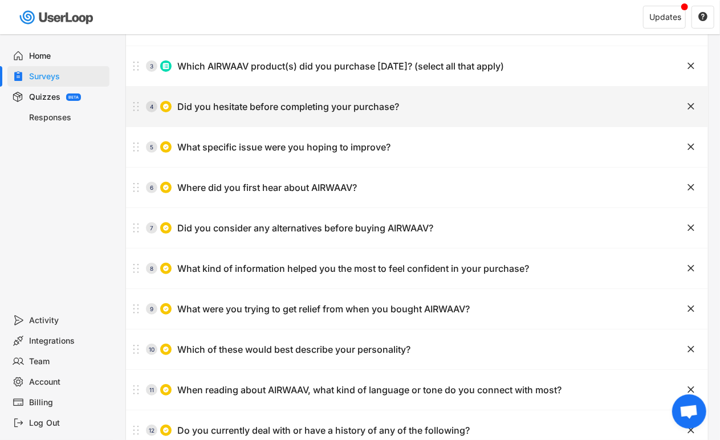
click at [570, 110] on div "4 Did you hesitate before completing your purchase?" at bounding box center [388, 106] width 525 height 23
type input "Did you hesitate before completing your purchase?"
type input "Yes"
type input "No"
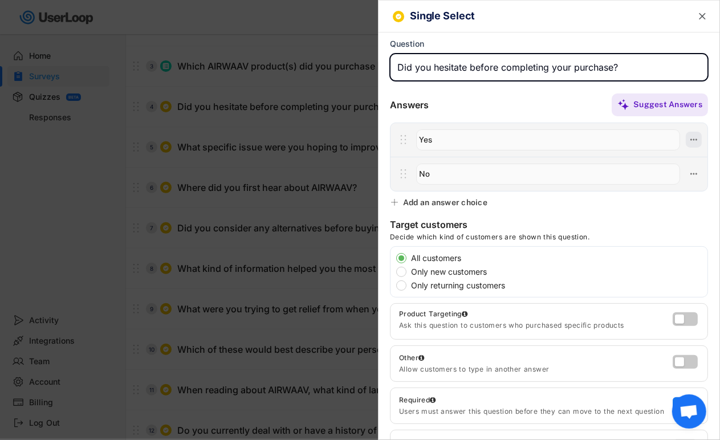
click at [690, 139] on use at bounding box center [693, 140] width 7 height 2
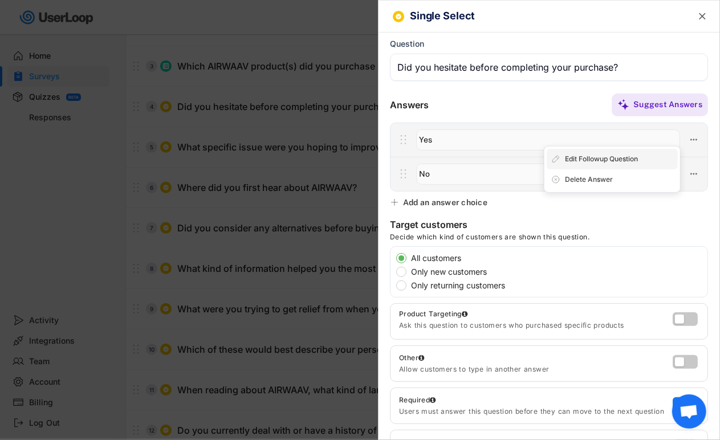
click at [647, 161] on div "Edit Followup Question" at bounding box center [619, 159] width 108 height 10
click at [691, 141] on button at bounding box center [693, 140] width 16 height 16
click at [660, 158] on div "Edit Followup Question" at bounding box center [619, 159] width 108 height 10
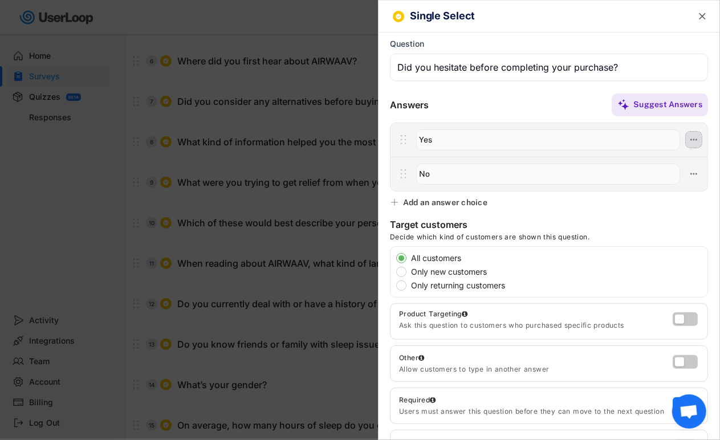
click at [685, 141] on button at bounding box center [693, 140] width 16 height 16
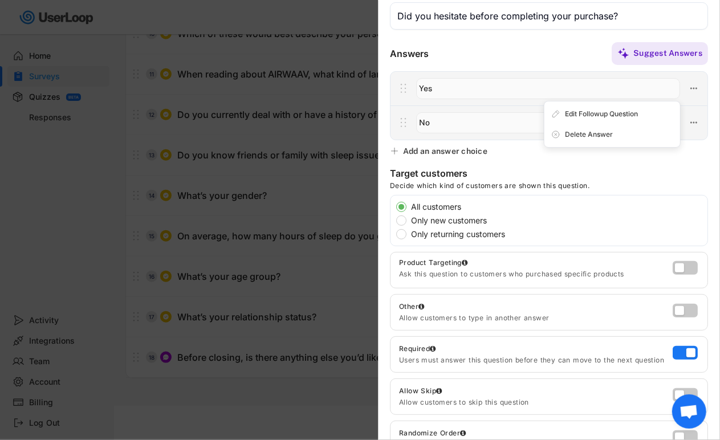
scroll to position [44, 0]
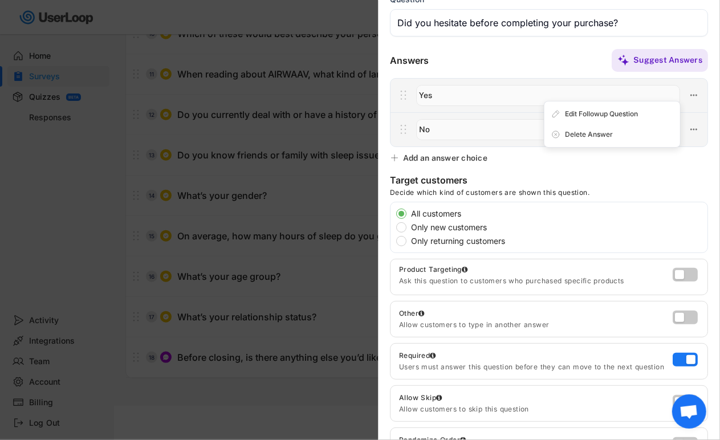
click at [350, 174] on div at bounding box center [360, 220] width 720 height 440
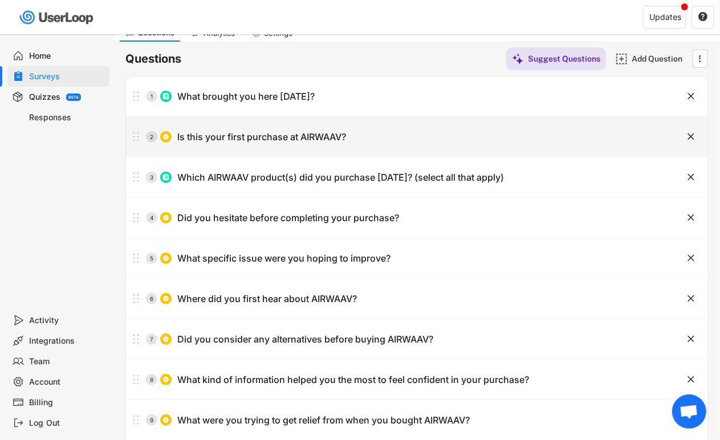
scroll to position [30, 0]
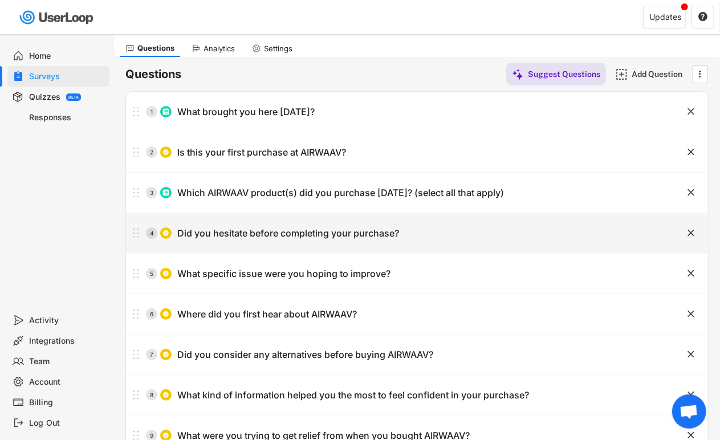
click at [297, 232] on div "Did you hesitate before completing your purchase?" at bounding box center [288, 233] width 222 height 12
type input "Did you hesitate before completing your purchase?"
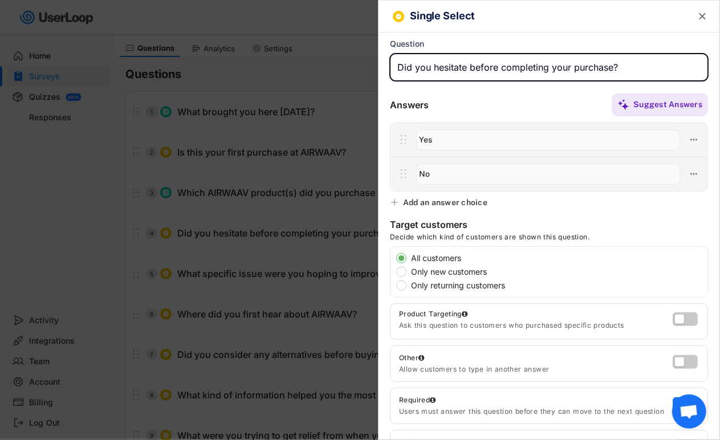
click at [297, 232] on div at bounding box center [360, 220] width 720 height 440
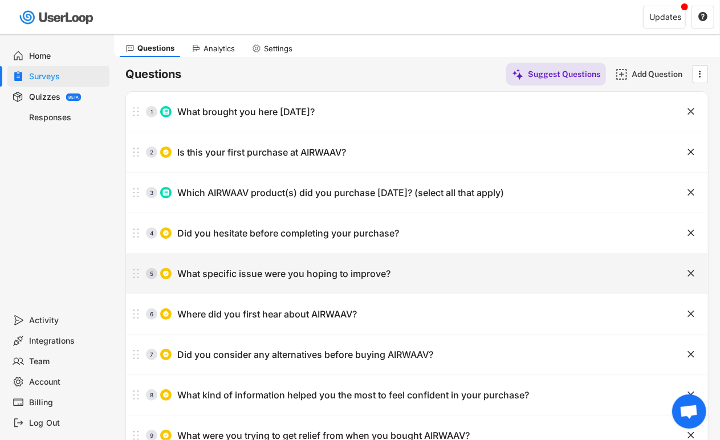
click at [304, 266] on div "5 What specific issue were you hoping to improve?" at bounding box center [388, 273] width 525 height 23
type input "What specific issue were you hoping to improve?"
type input "Waking up tired"
type input "Trouble falling/staying asleep"
type input "[MEDICAL_DATA]"
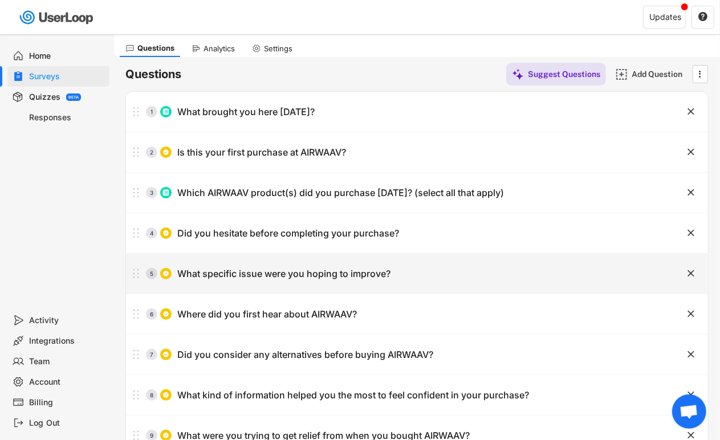
type input "Stress or jaw tension"
type input "General fatigue"
type input "Other"
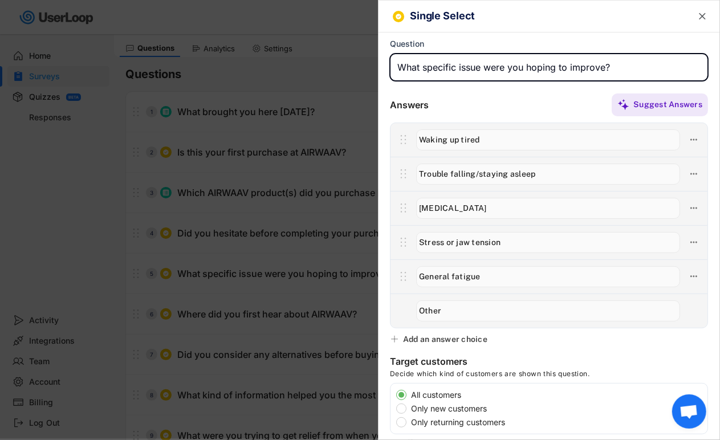
click at [304, 229] on div at bounding box center [360, 220] width 720 height 440
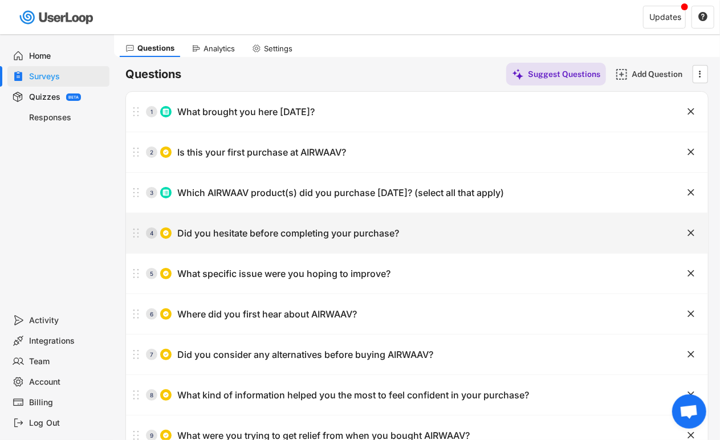
click at [304, 229] on div "Did you hesitate before completing your purchase?" at bounding box center [288, 233] width 222 height 12
type input "Did you hesitate before completing your purchase?"
type input "Yes"
type input "No"
